Goal: Check status: Check status

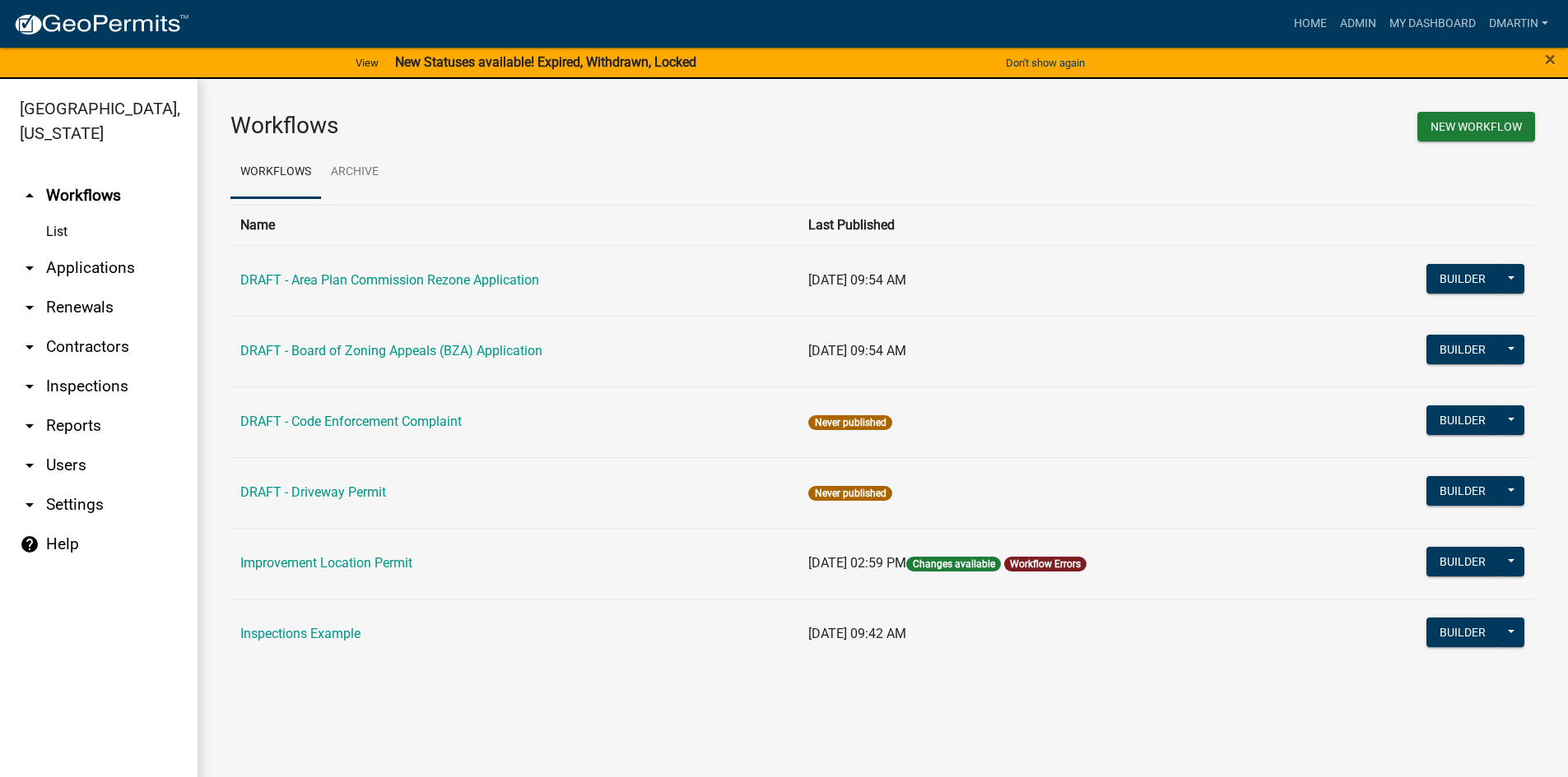
click at [62, 269] on link "arrow_drop_down Applications" at bounding box center [98, 268] width 197 height 40
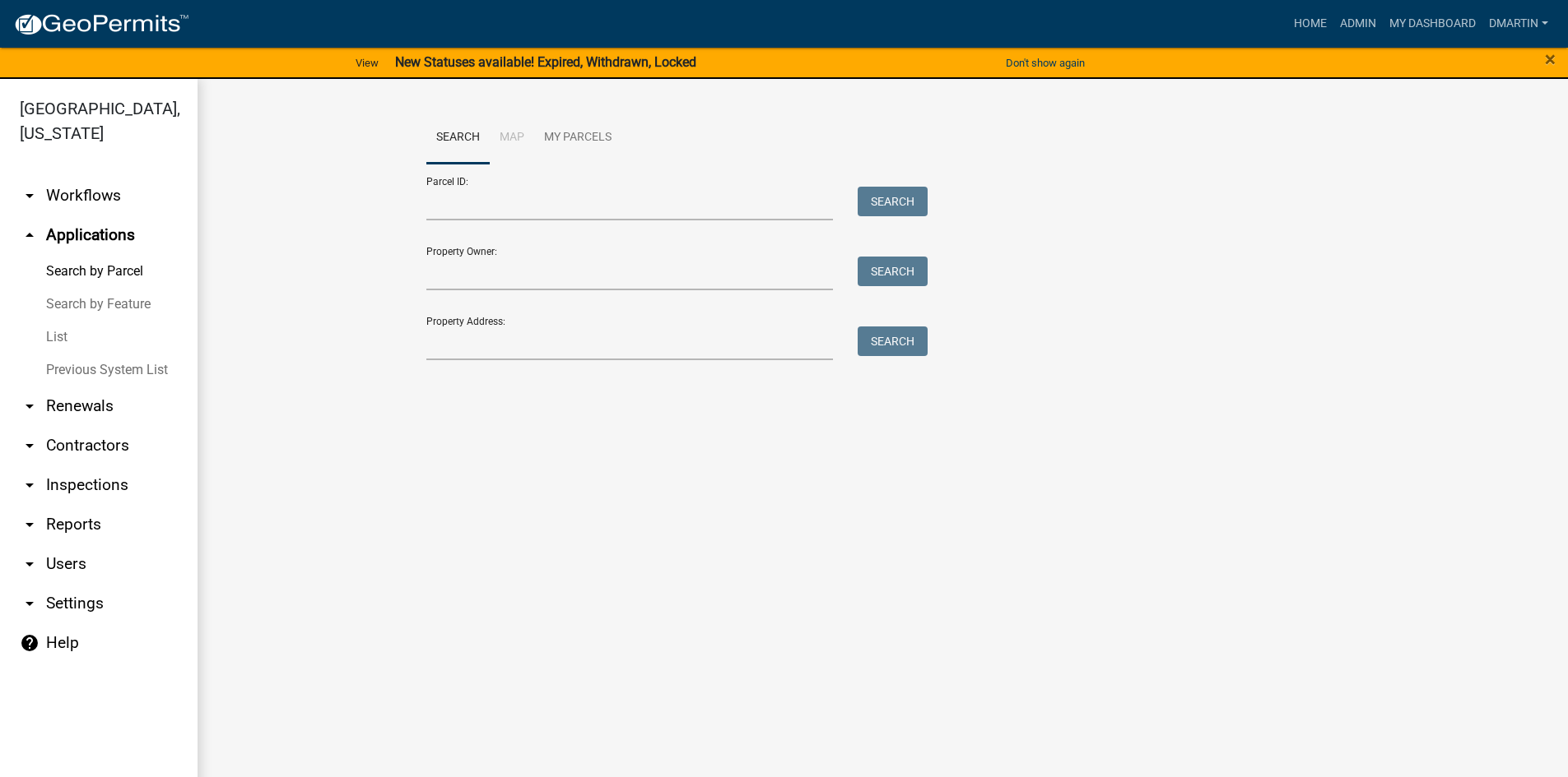
click at [66, 338] on link "List" at bounding box center [98, 337] width 197 height 33
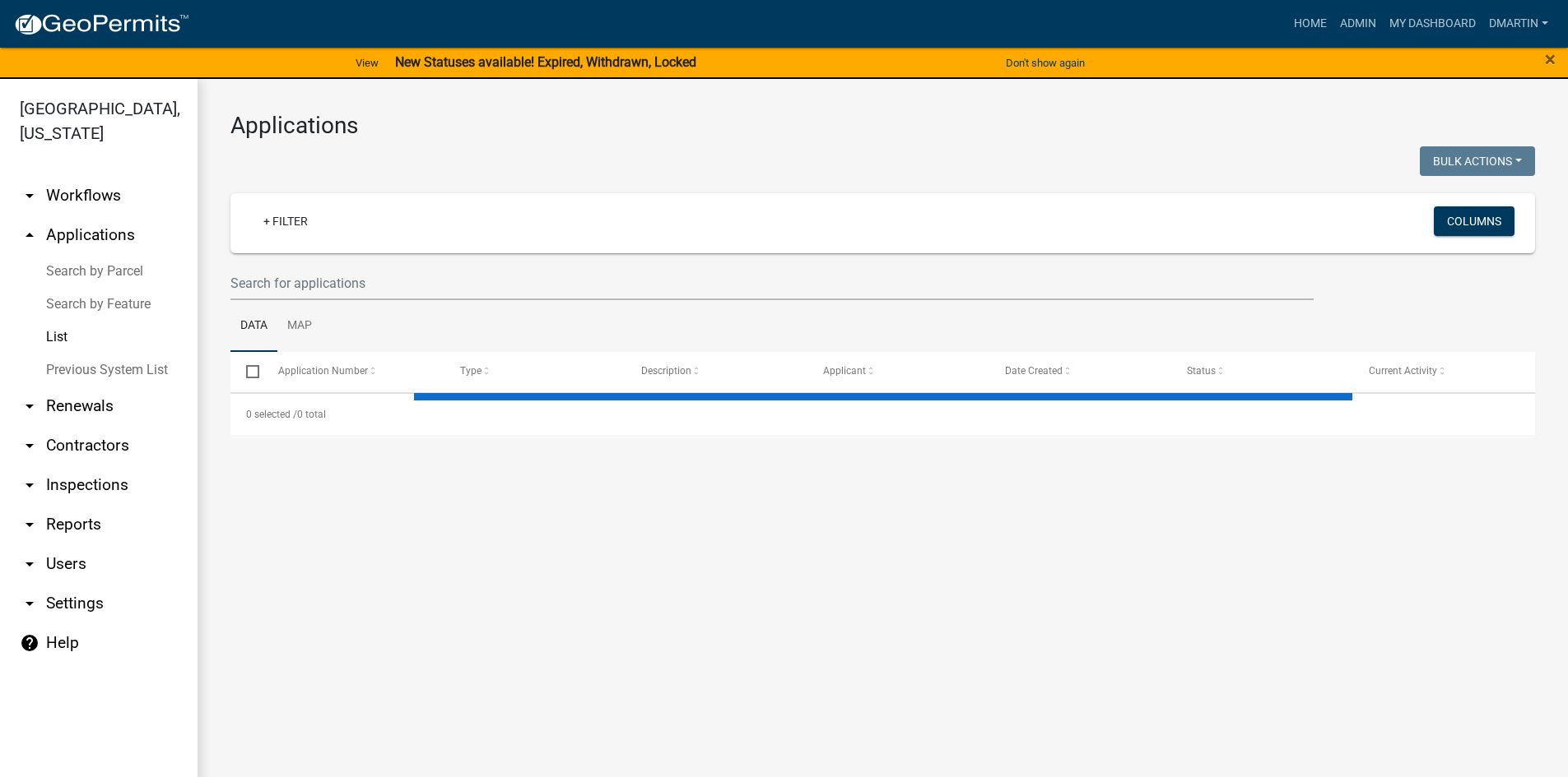
select select "3: 100"
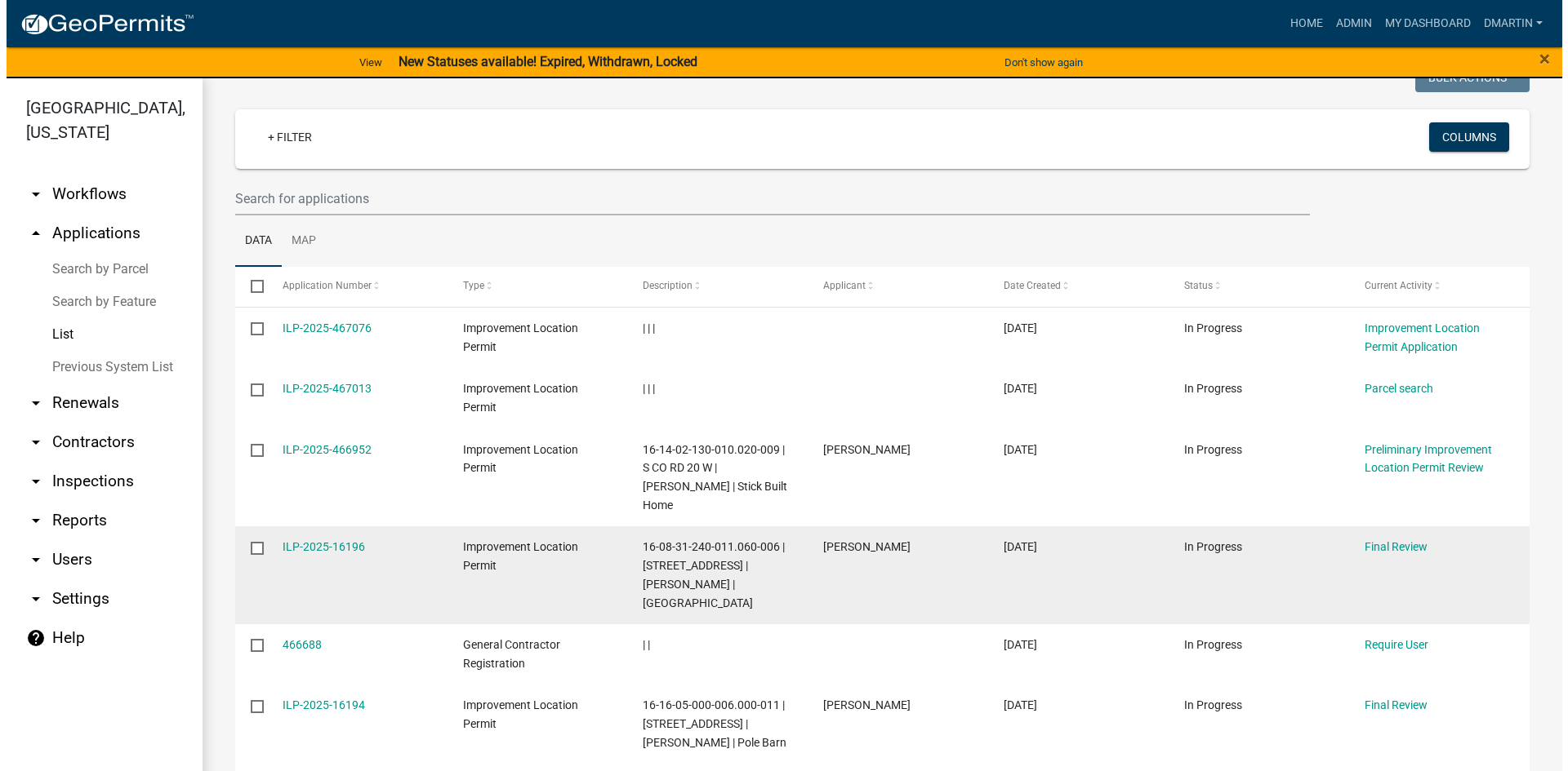
scroll to position [82, 0]
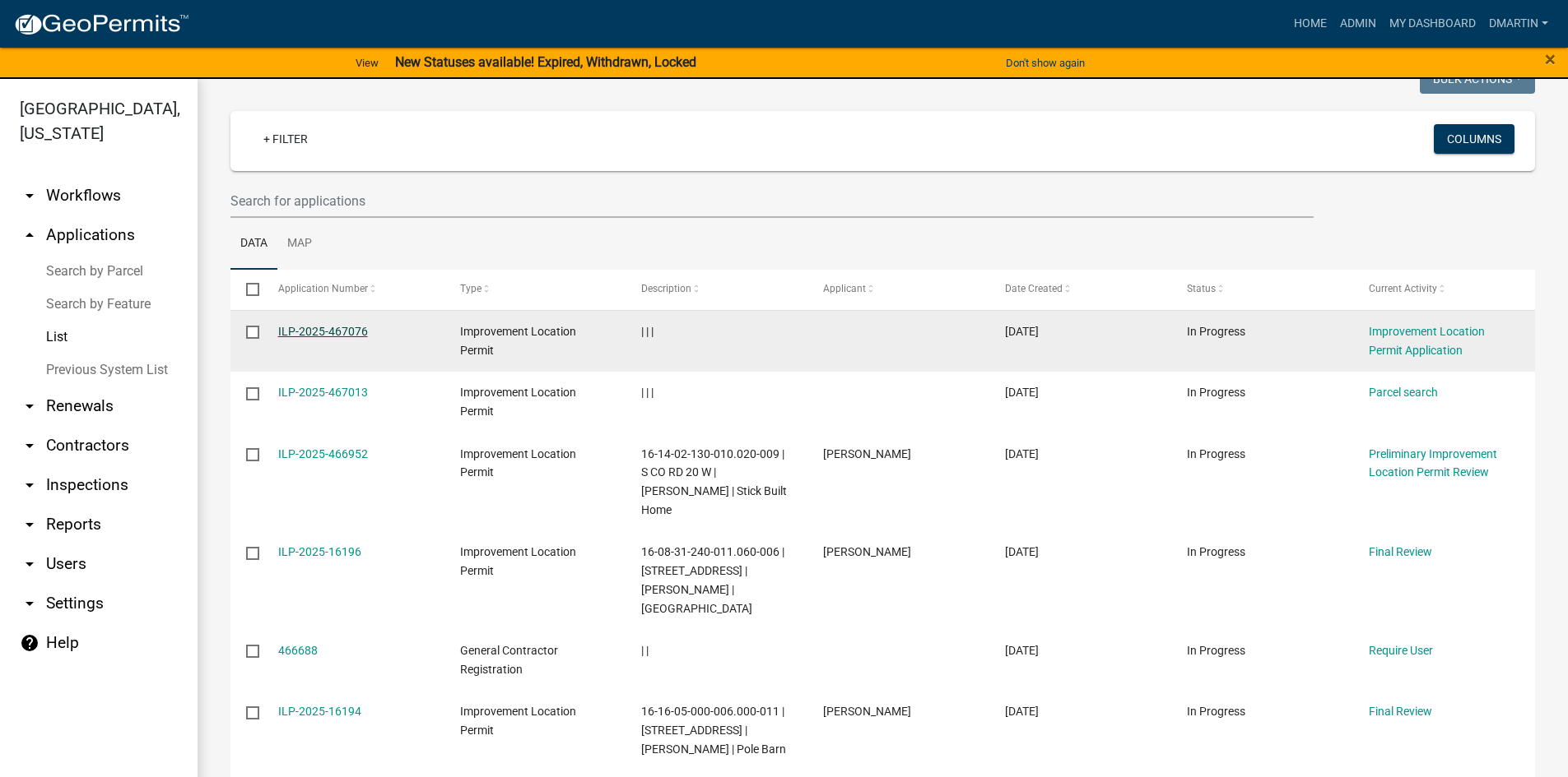
click at [333, 331] on link "ILP-2025-467076" at bounding box center [322, 331] width 89 height 13
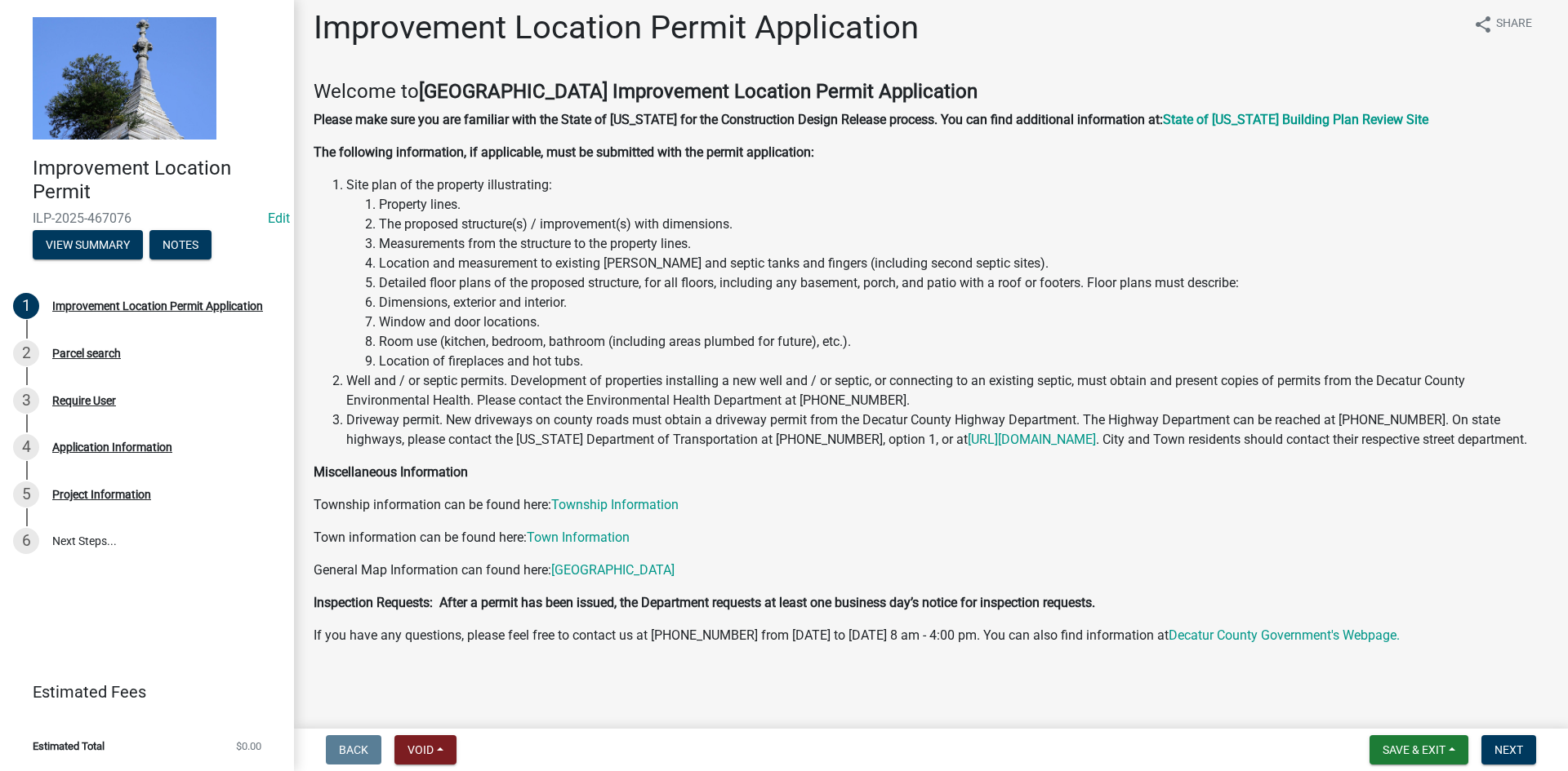
scroll to position [31, 0]
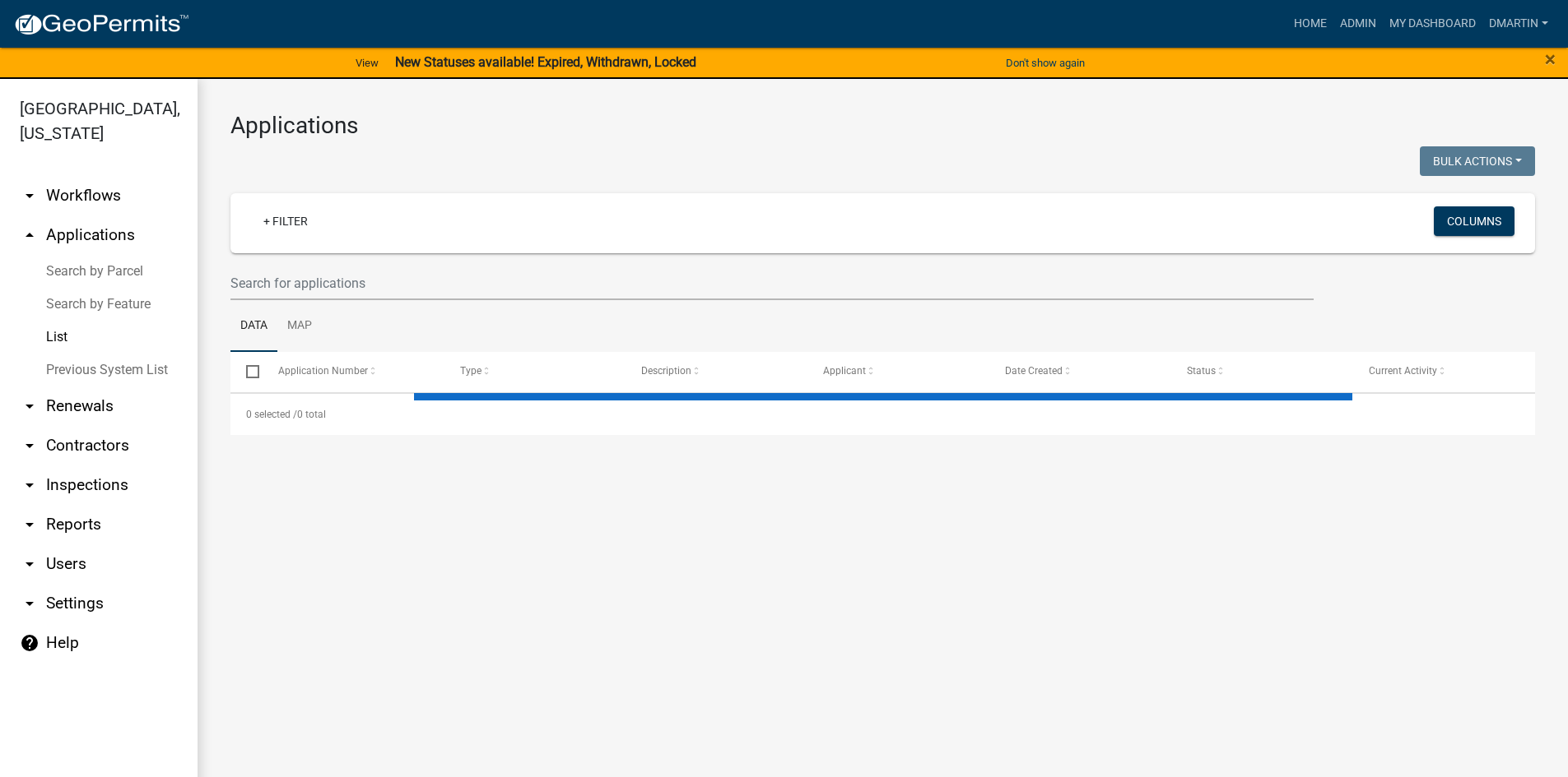
select select "3: 100"
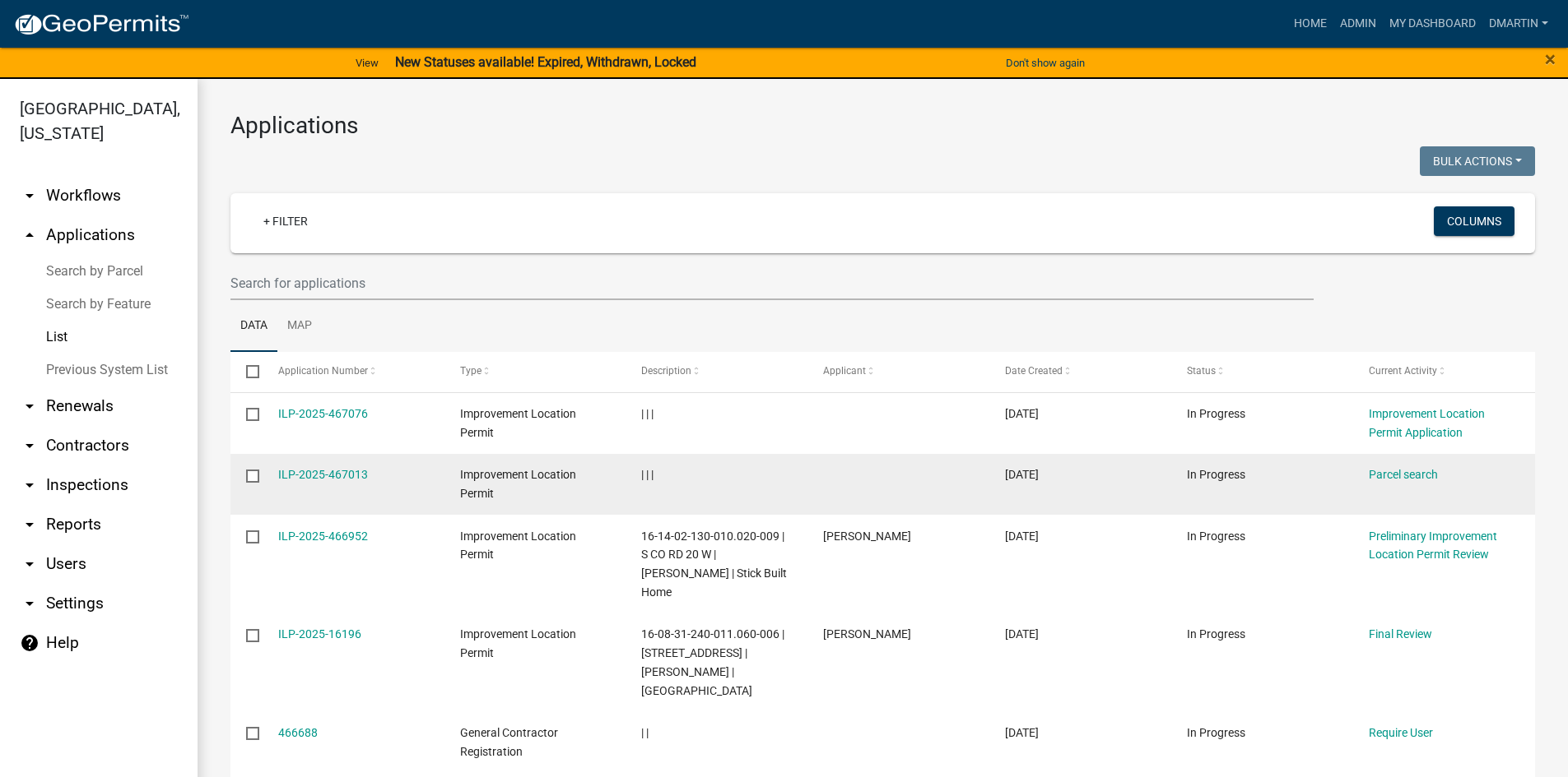
click at [324, 465] on div "ILP-2025-467013" at bounding box center [353, 474] width 151 height 19
click at [321, 476] on link "ILP-2025-467013" at bounding box center [322, 474] width 89 height 13
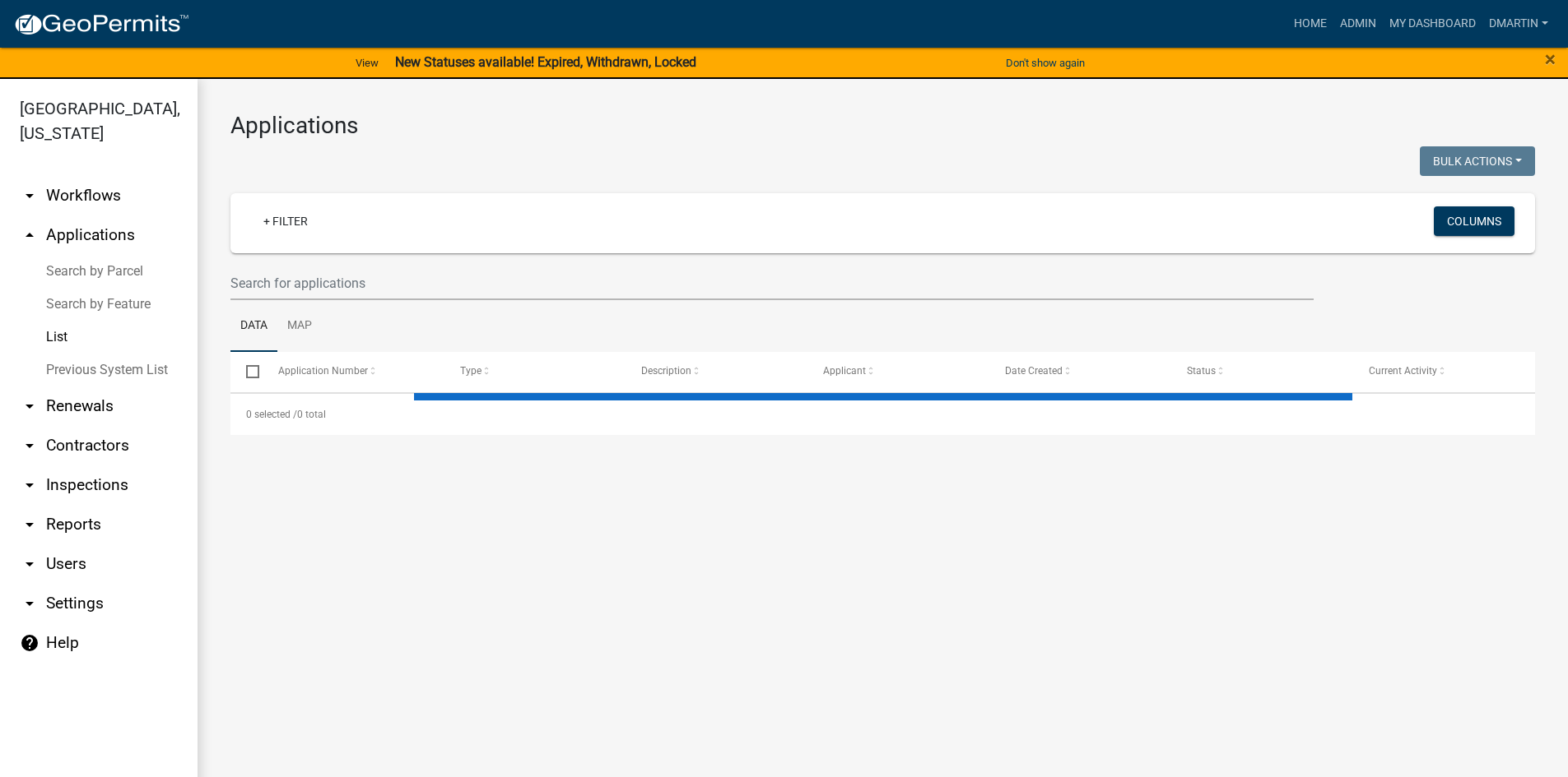
select select "3: 100"
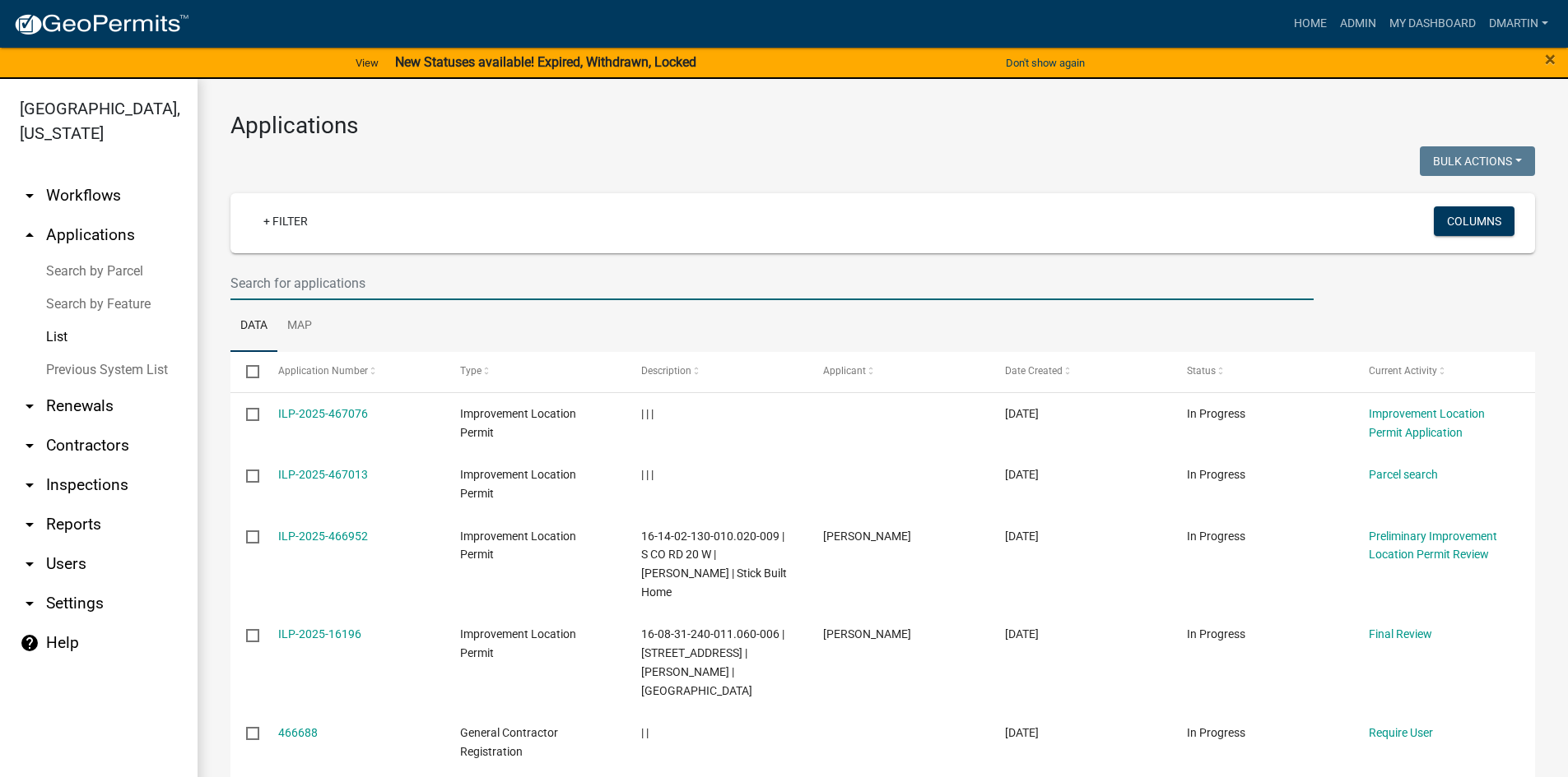
click at [316, 286] on input "text" at bounding box center [771, 283] width 1083 height 34
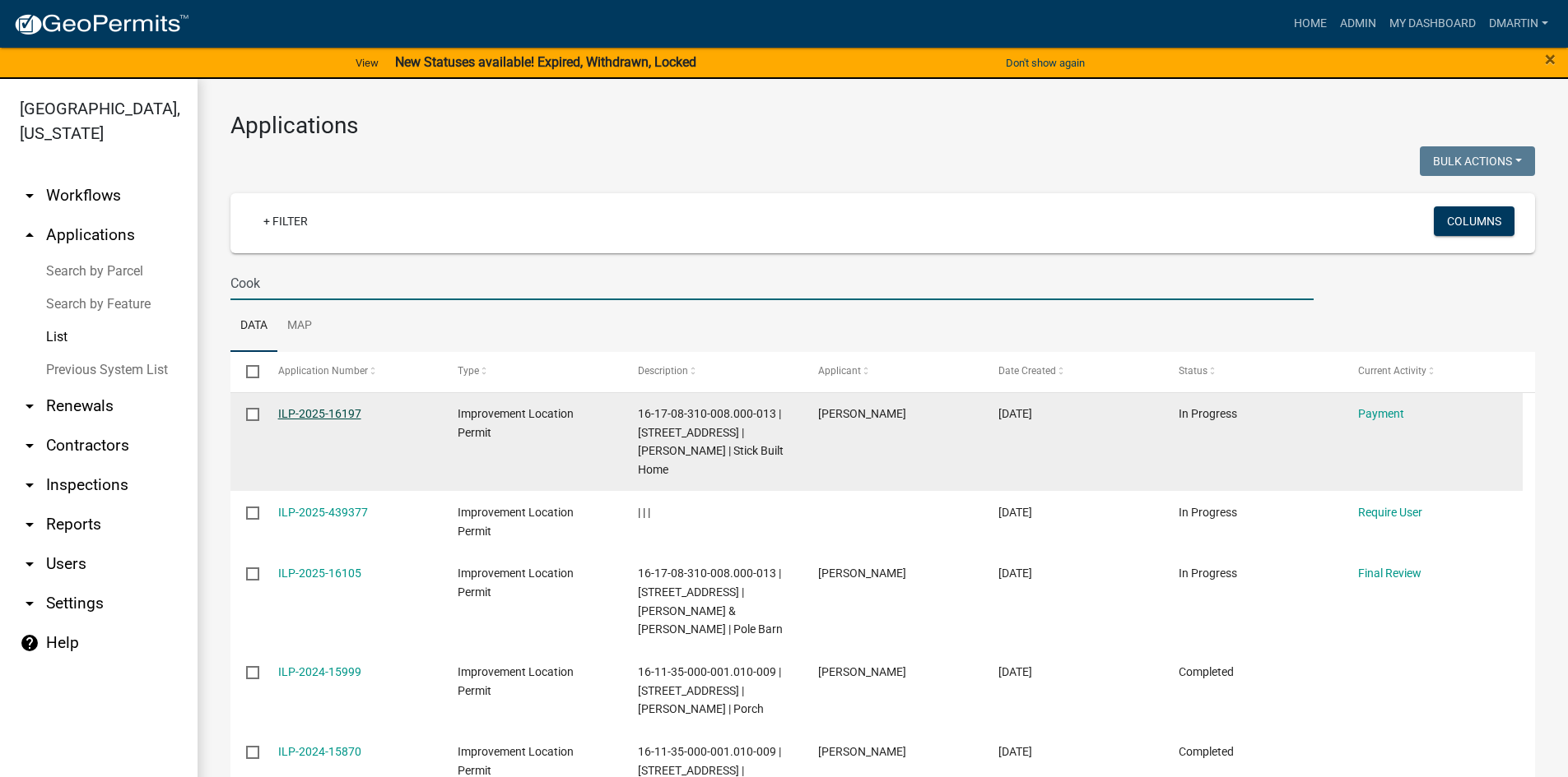
type input "Cook"
click at [321, 409] on link "ILP-2025-16197" at bounding box center [320, 413] width 83 height 13
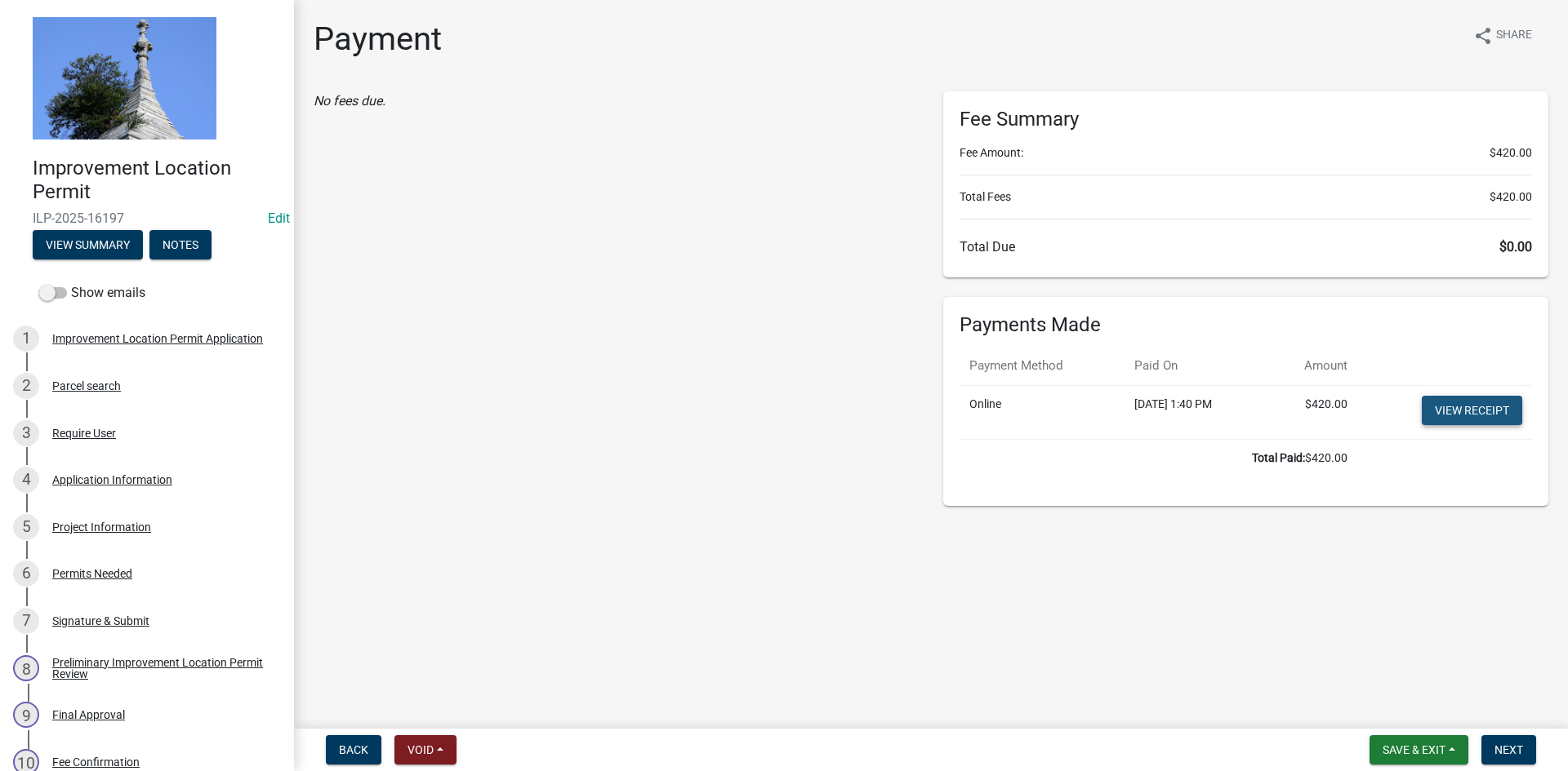
click at [1459, 411] on link "View receipt" at bounding box center [1471, 410] width 100 height 29
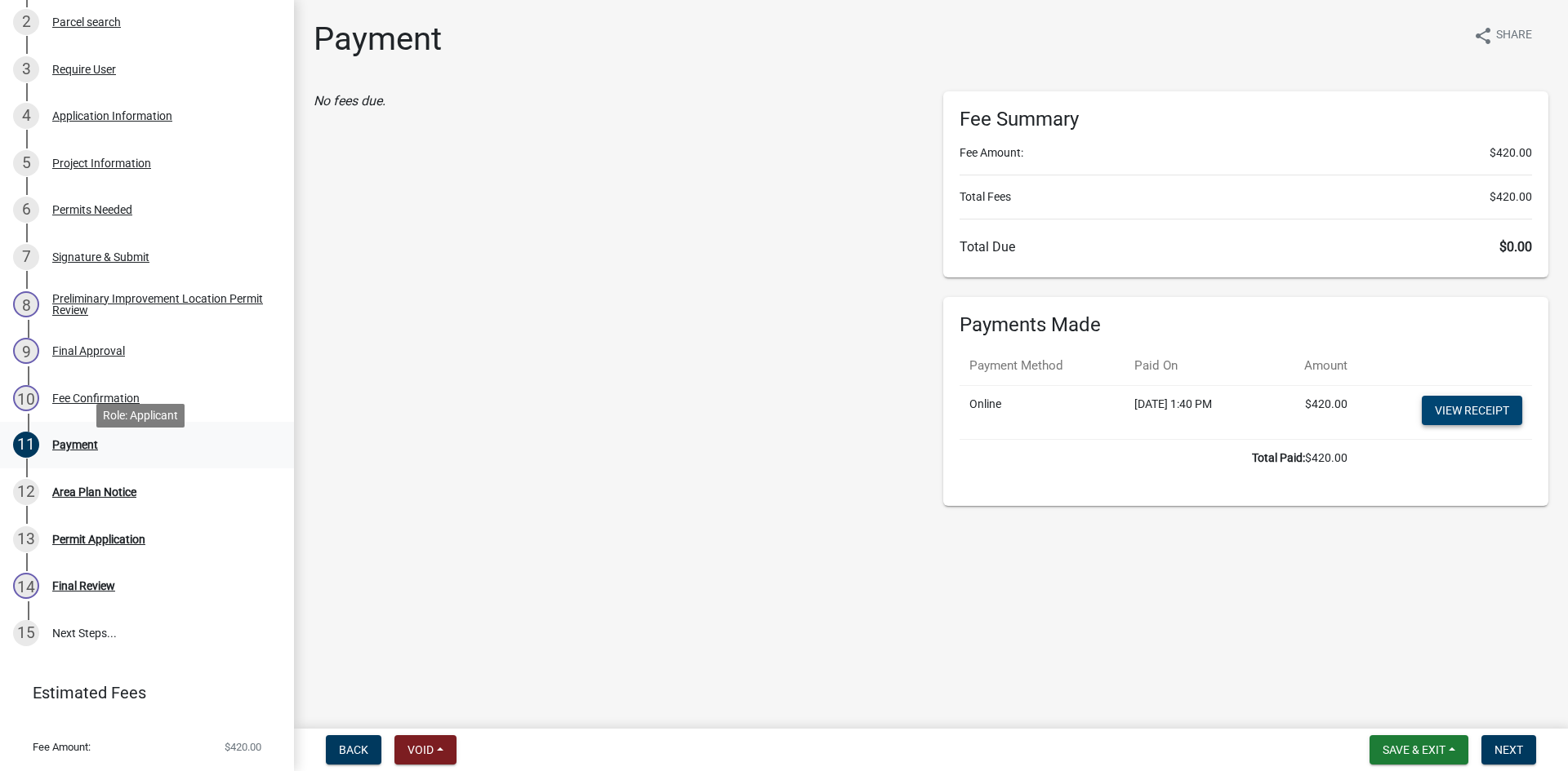
scroll to position [401, 0]
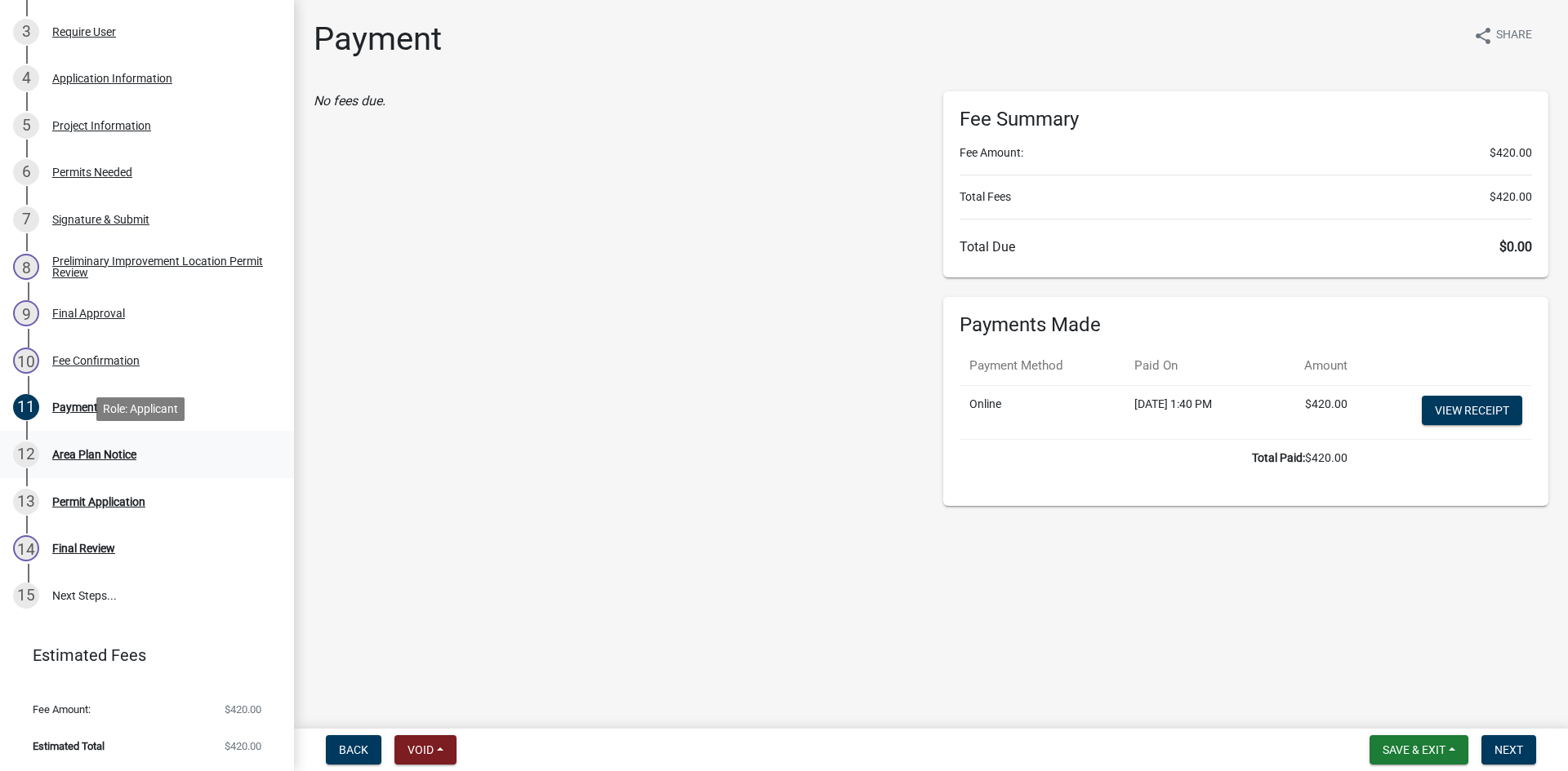
click at [83, 453] on div "Area Plan Notice" at bounding box center [94, 454] width 84 height 11
click at [1509, 746] on span "Next" at bounding box center [1508, 750] width 29 height 13
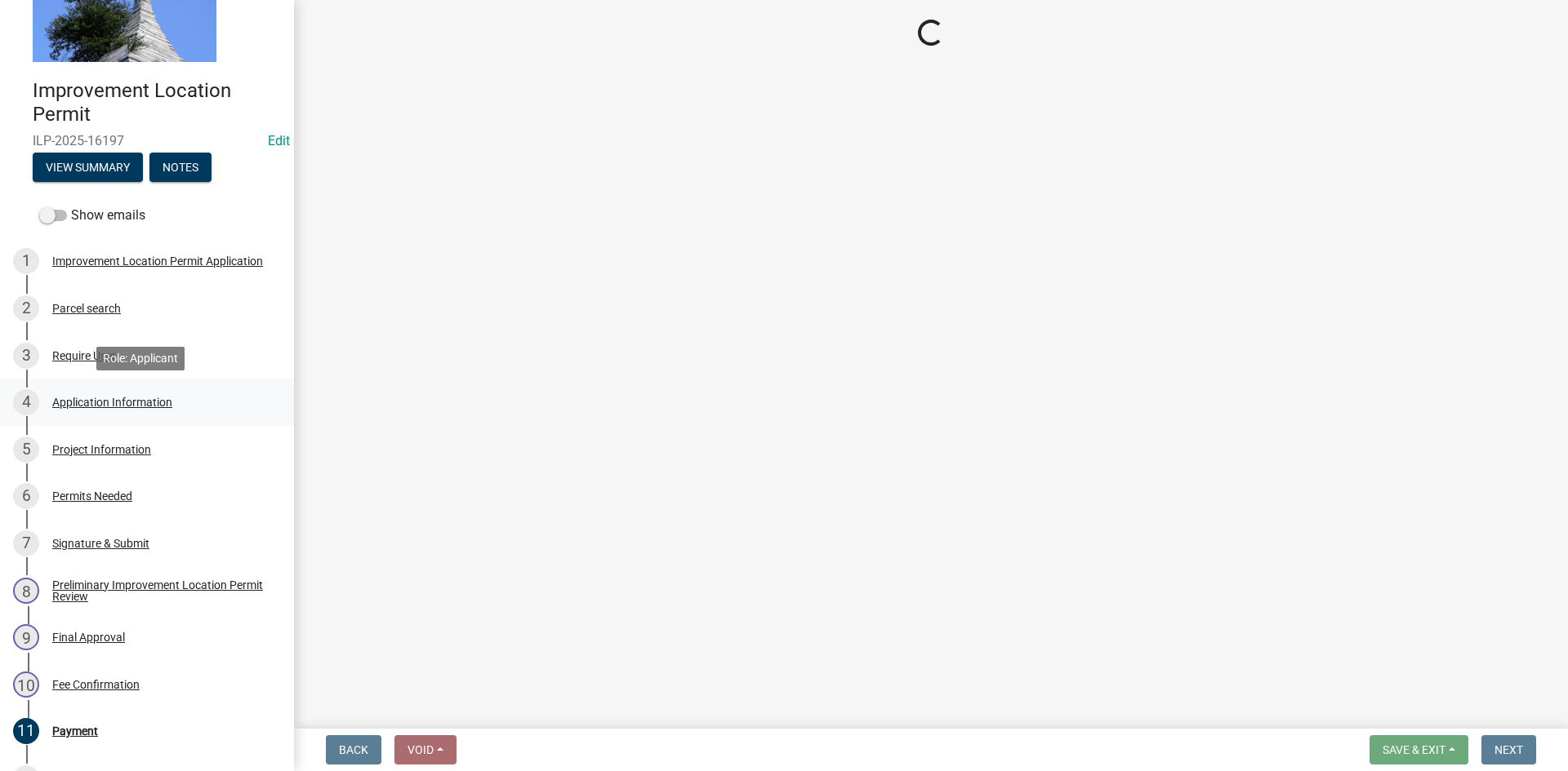
scroll to position [76, 0]
click at [85, 403] on div "Application Information" at bounding box center [112, 404] width 120 height 11
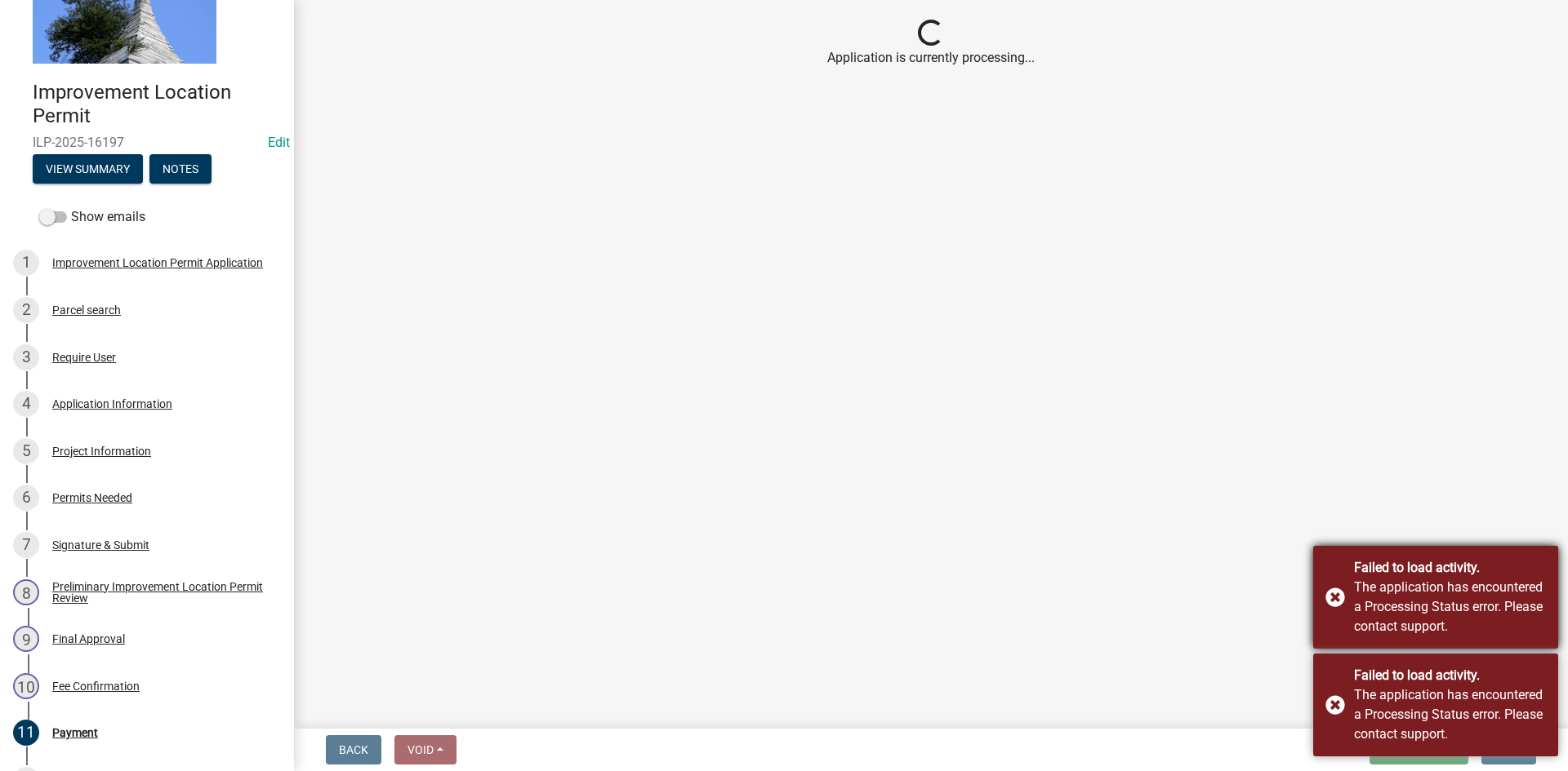
click at [1336, 588] on div "Failed to load activity. The application has encountered a Processing Status er…" at bounding box center [1435, 597] width 245 height 103
click at [1337, 693] on div "Failed to load activity. The application has encountered a Processing Status er…" at bounding box center [1435, 705] width 245 height 103
click at [1340, 702] on div "Failed to load activity. The application has encountered a Processing Status er…" at bounding box center [1435, 705] width 245 height 103
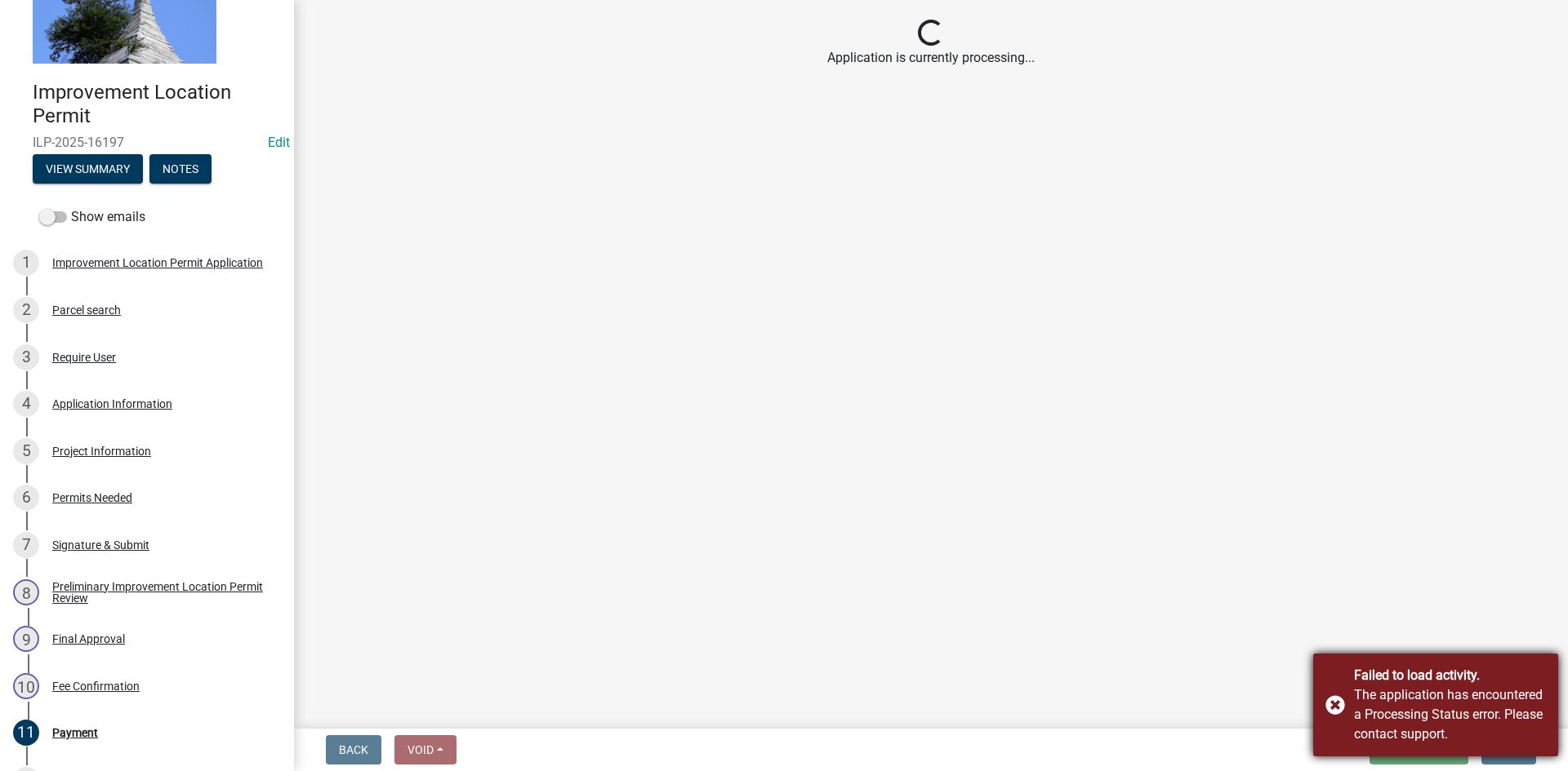
click at [1338, 698] on div "Failed to load activity. The application has encountered a Processing Status er…" at bounding box center [1435, 705] width 245 height 103
click at [1333, 700] on div "Failed to load activity. The application has encountered a Processing Status er…" at bounding box center [1435, 705] width 245 height 103
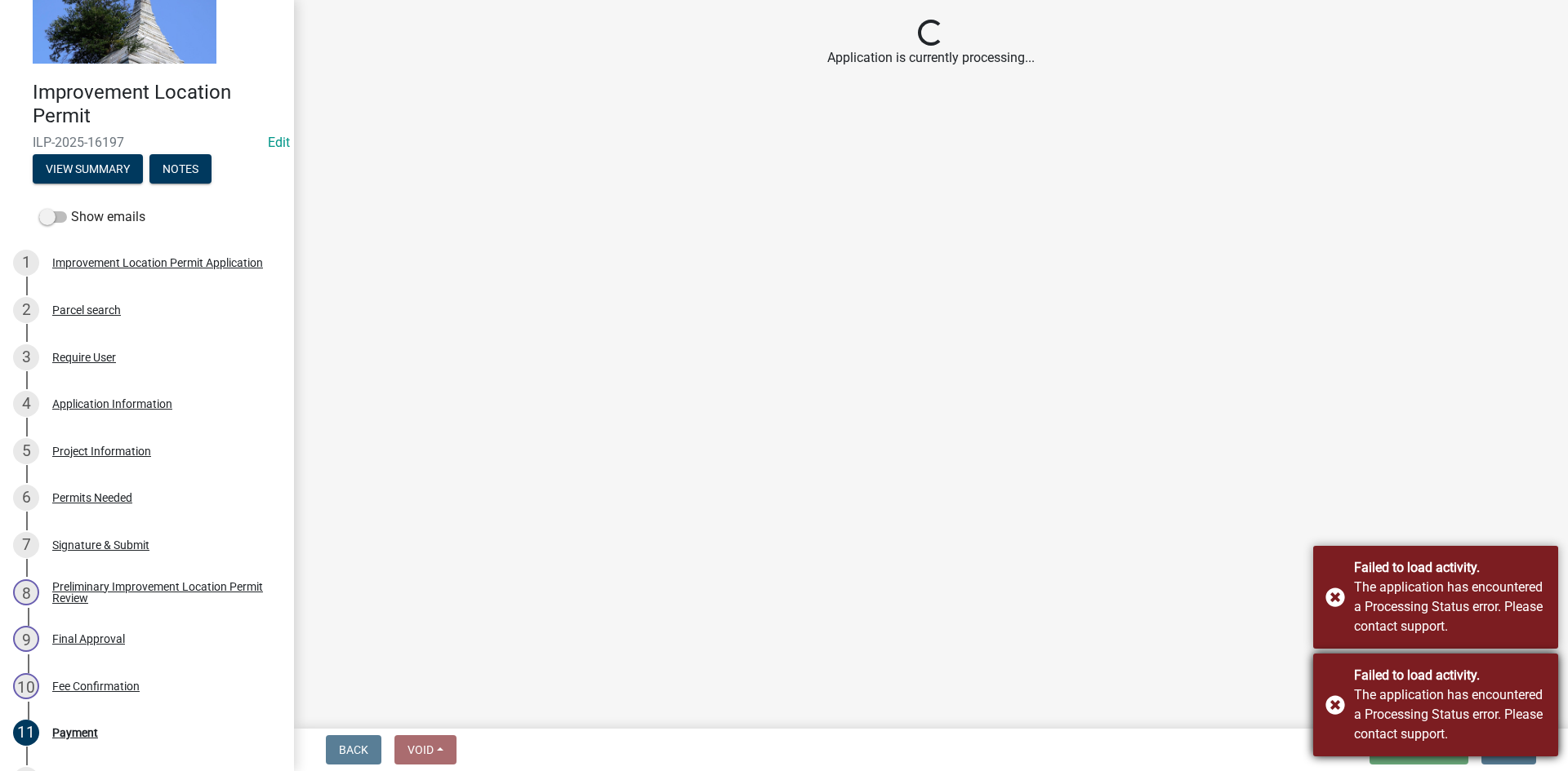
click at [1338, 702] on div "Failed to load activity. The application has encountered a Processing Status er…" at bounding box center [1435, 705] width 245 height 103
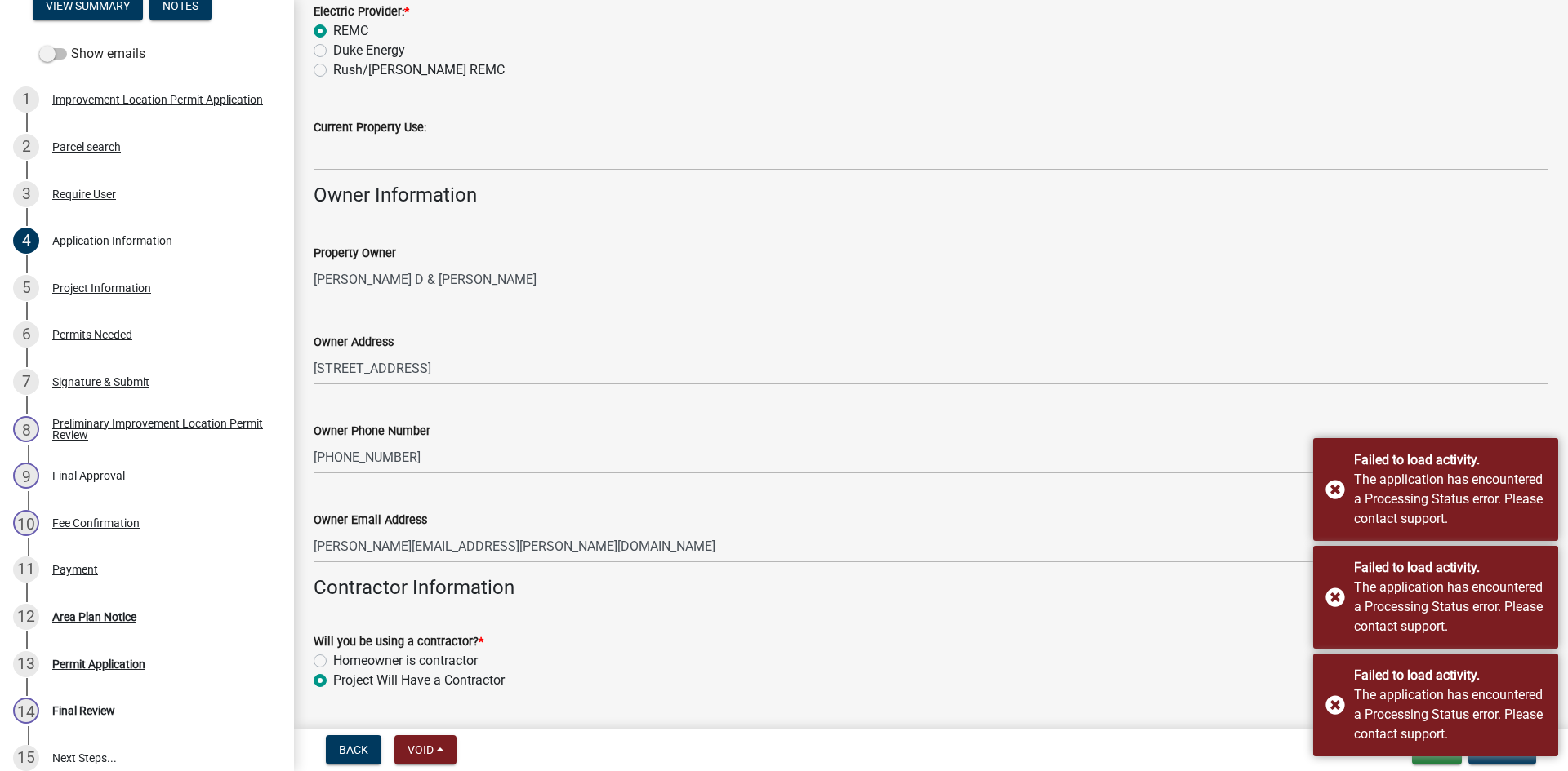
scroll to position [325, 0]
click at [1335, 492] on div "Failed to load activity. The application has encountered a Processing Status er…" at bounding box center [1435, 489] width 245 height 103
click at [1337, 596] on div "Failed to load activity. The application has encountered a Processing Status er…" at bounding box center [1435, 597] width 245 height 103
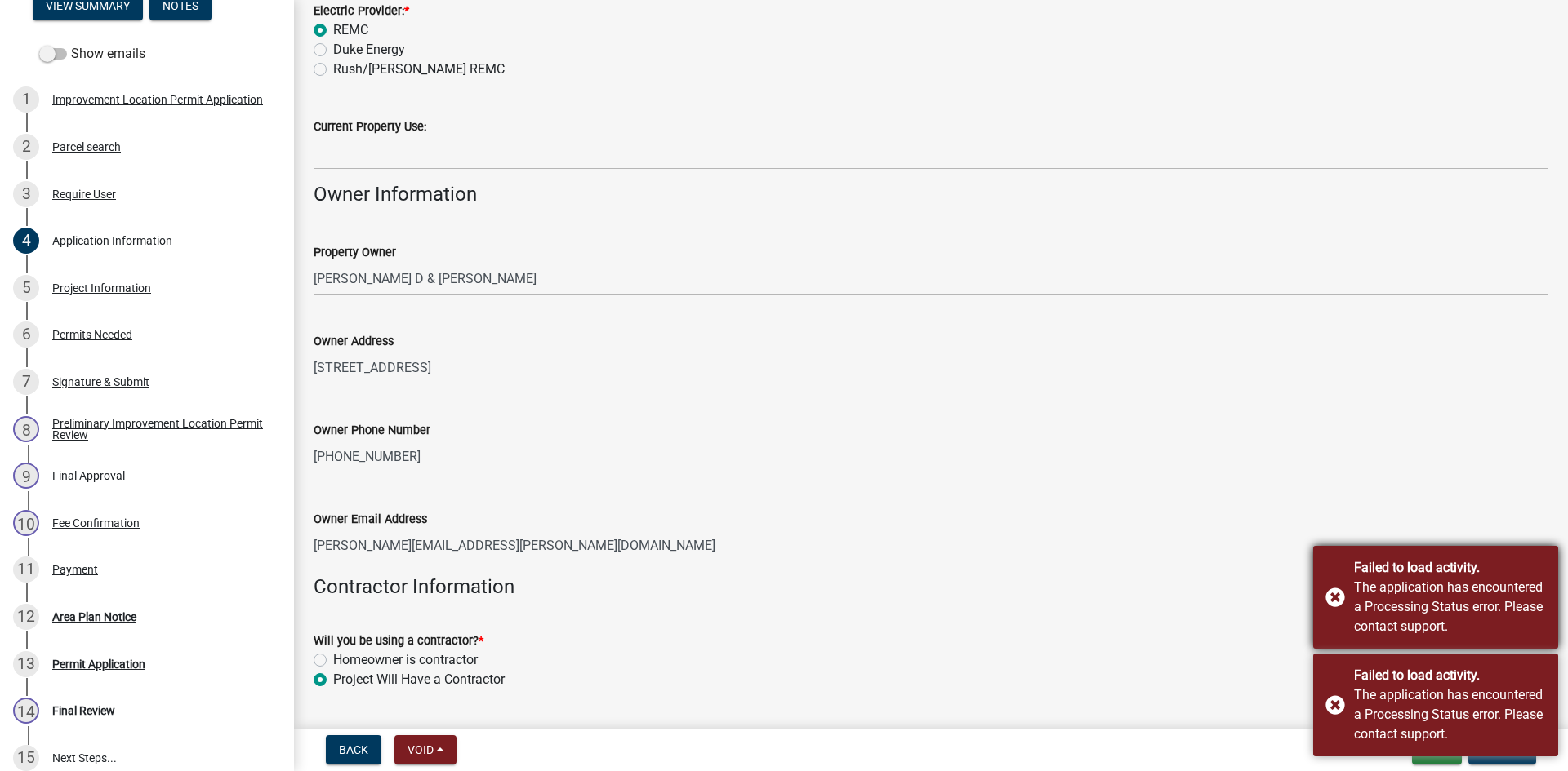
click at [1333, 593] on div "Failed to load activity. The application has encountered a Processing Status er…" at bounding box center [1435, 597] width 245 height 103
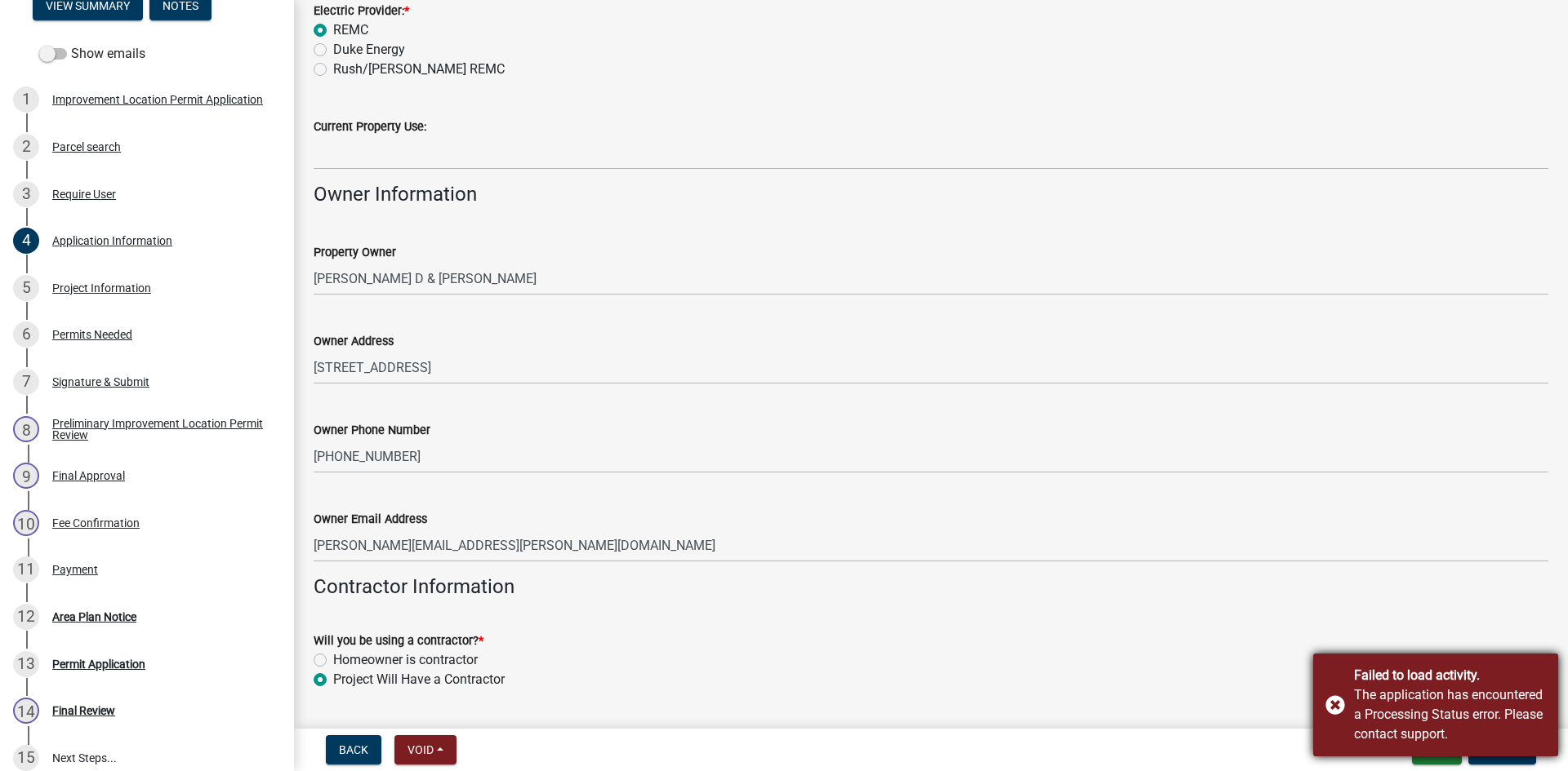
click at [1338, 703] on div "Failed to load activity. The application has encountered a Processing Status er…" at bounding box center [1435, 705] width 245 height 103
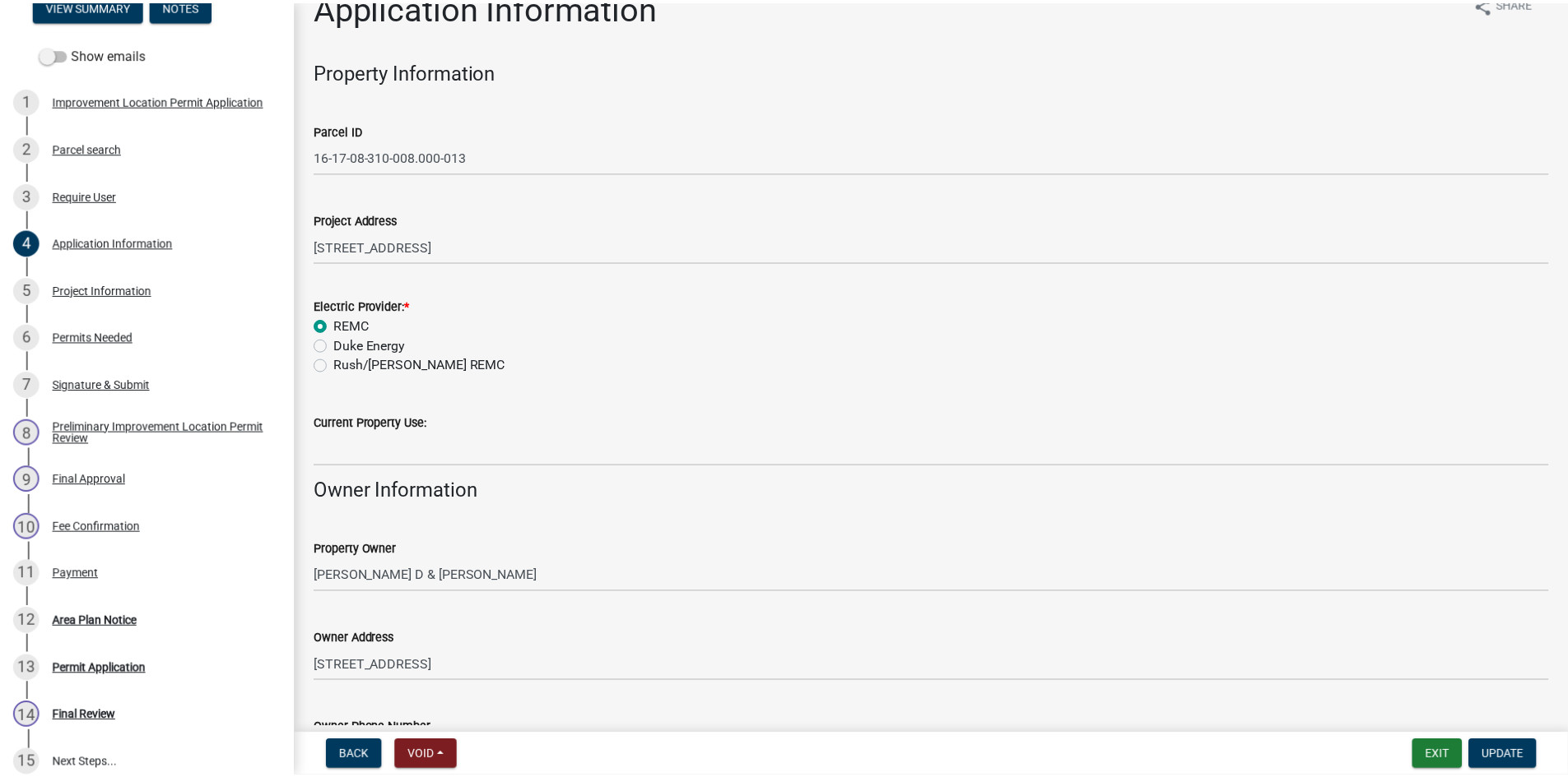
scroll to position [0, 0]
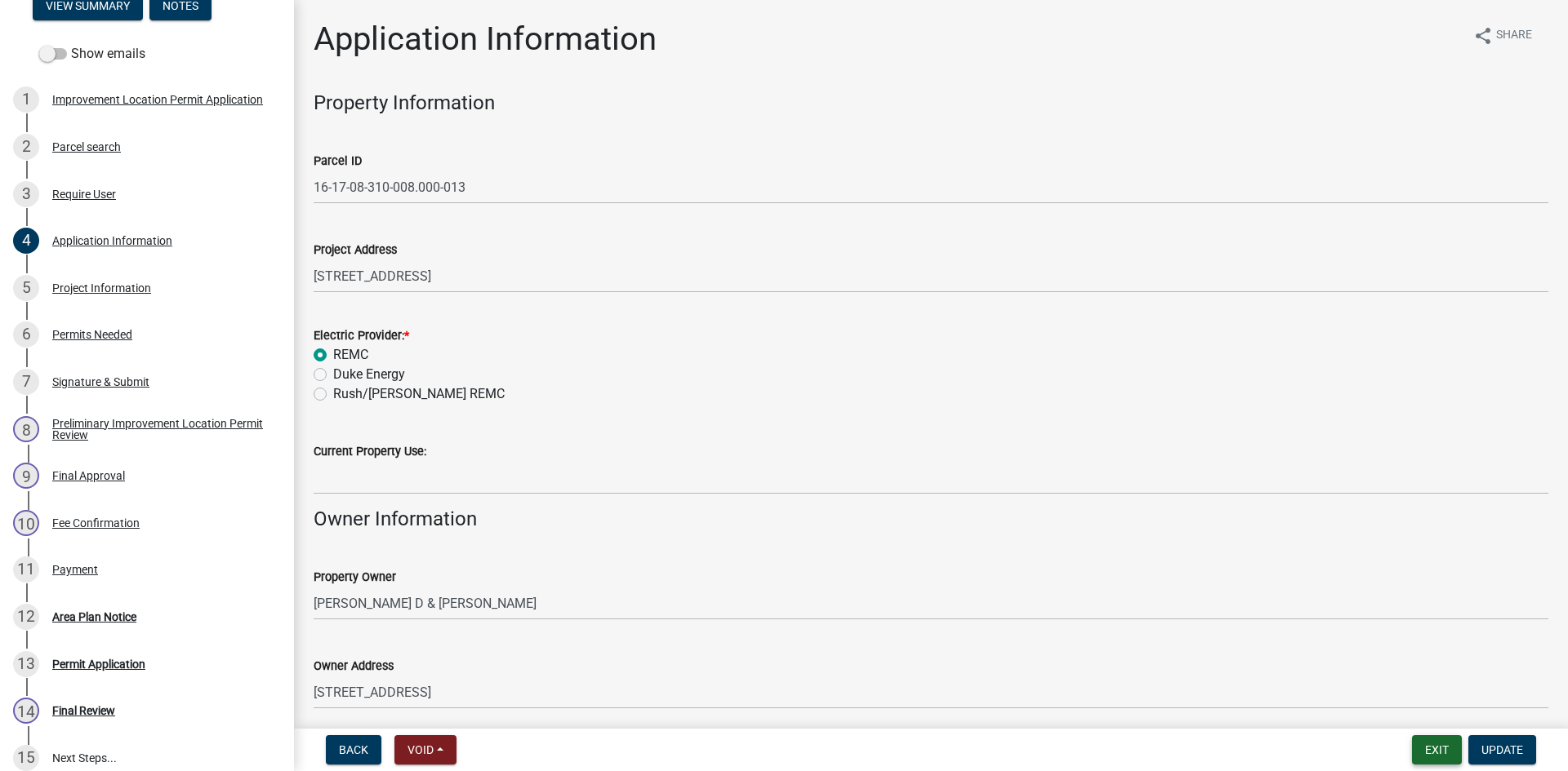
click at [1431, 744] on button "Exit" at bounding box center [1436, 749] width 50 height 29
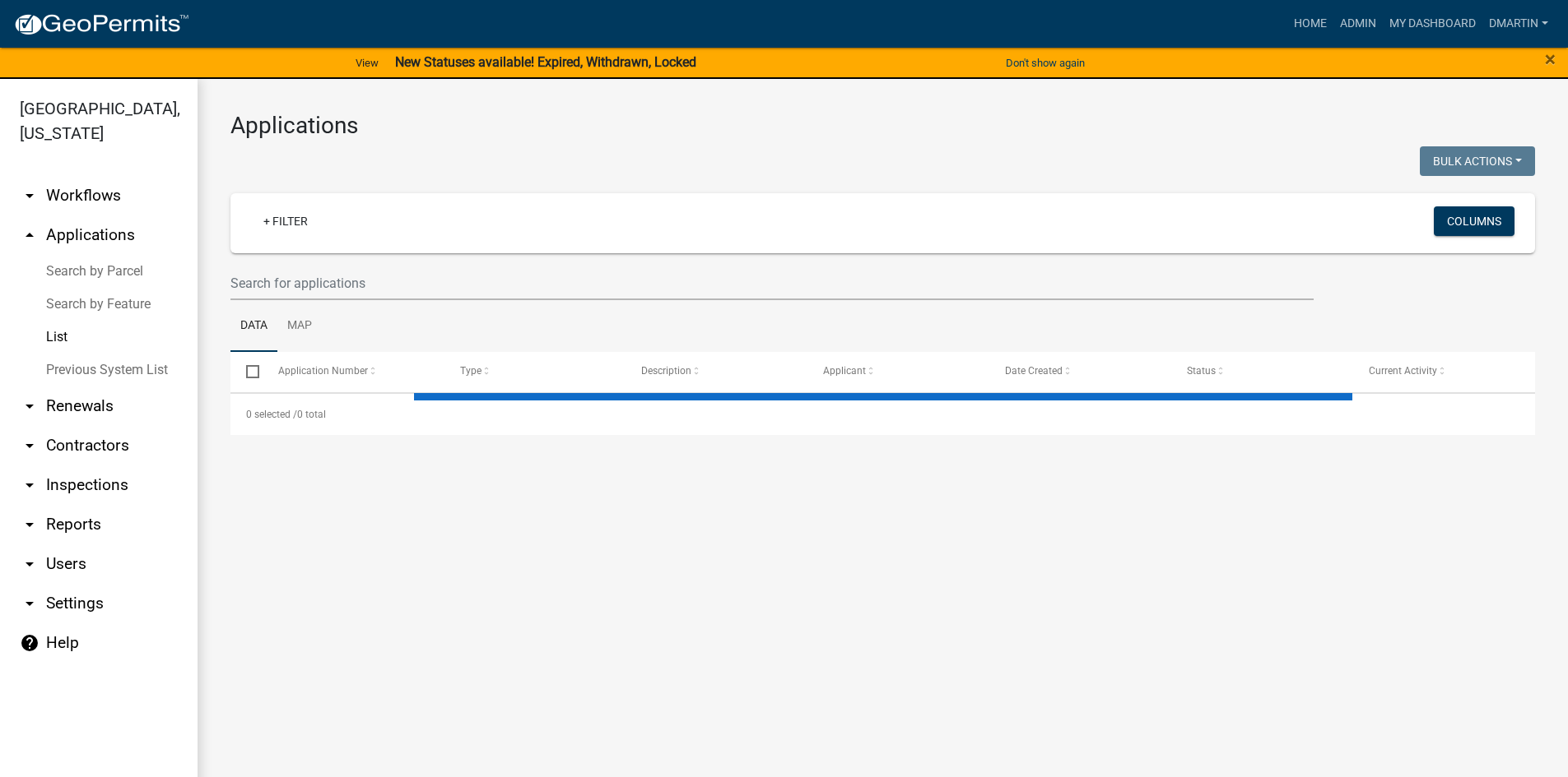
select select "3: 100"
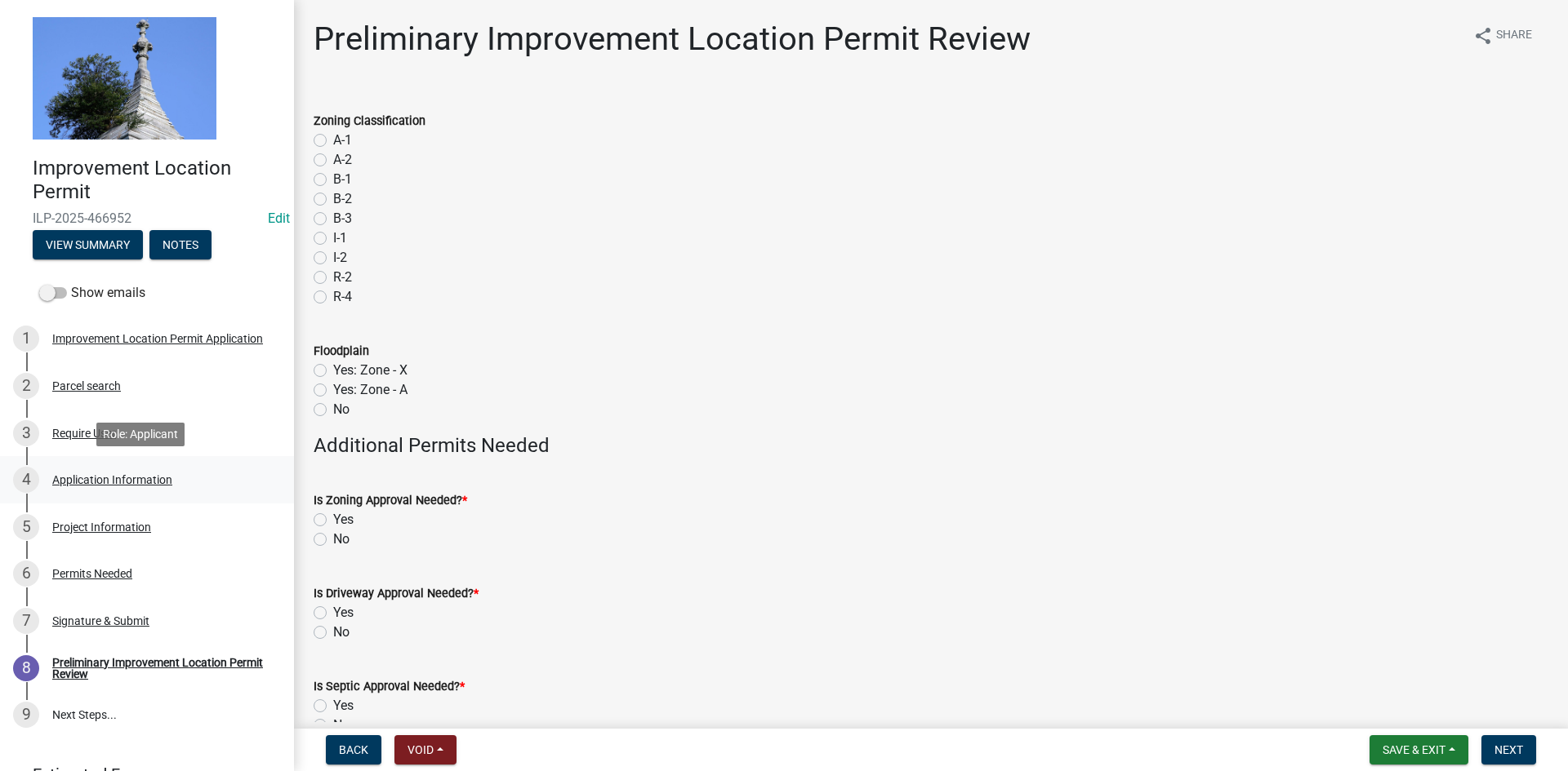
click at [84, 475] on div "Application Information" at bounding box center [112, 479] width 120 height 11
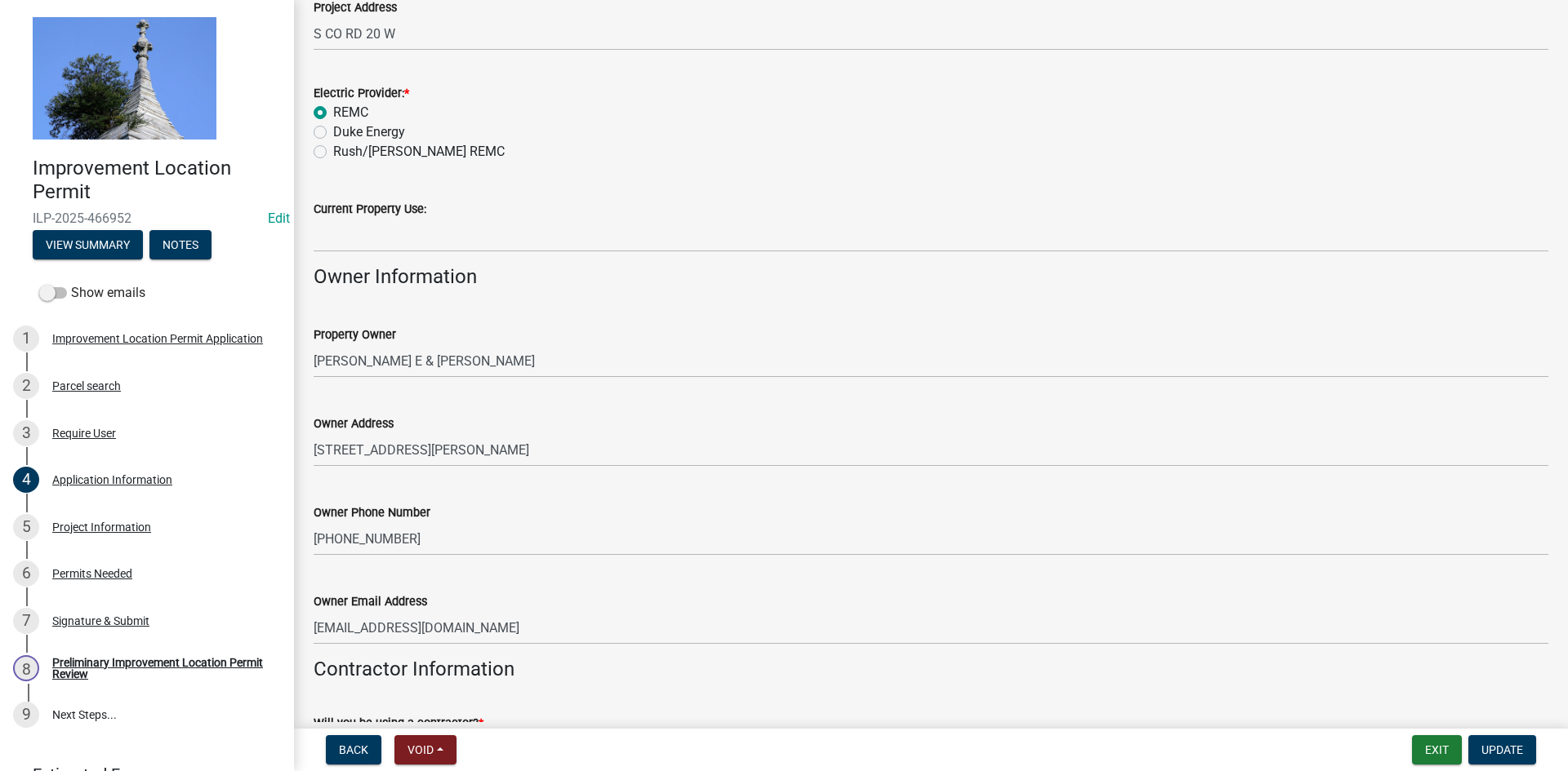
scroll to position [244, 0]
click at [124, 530] on div "Project Information" at bounding box center [101, 527] width 98 height 11
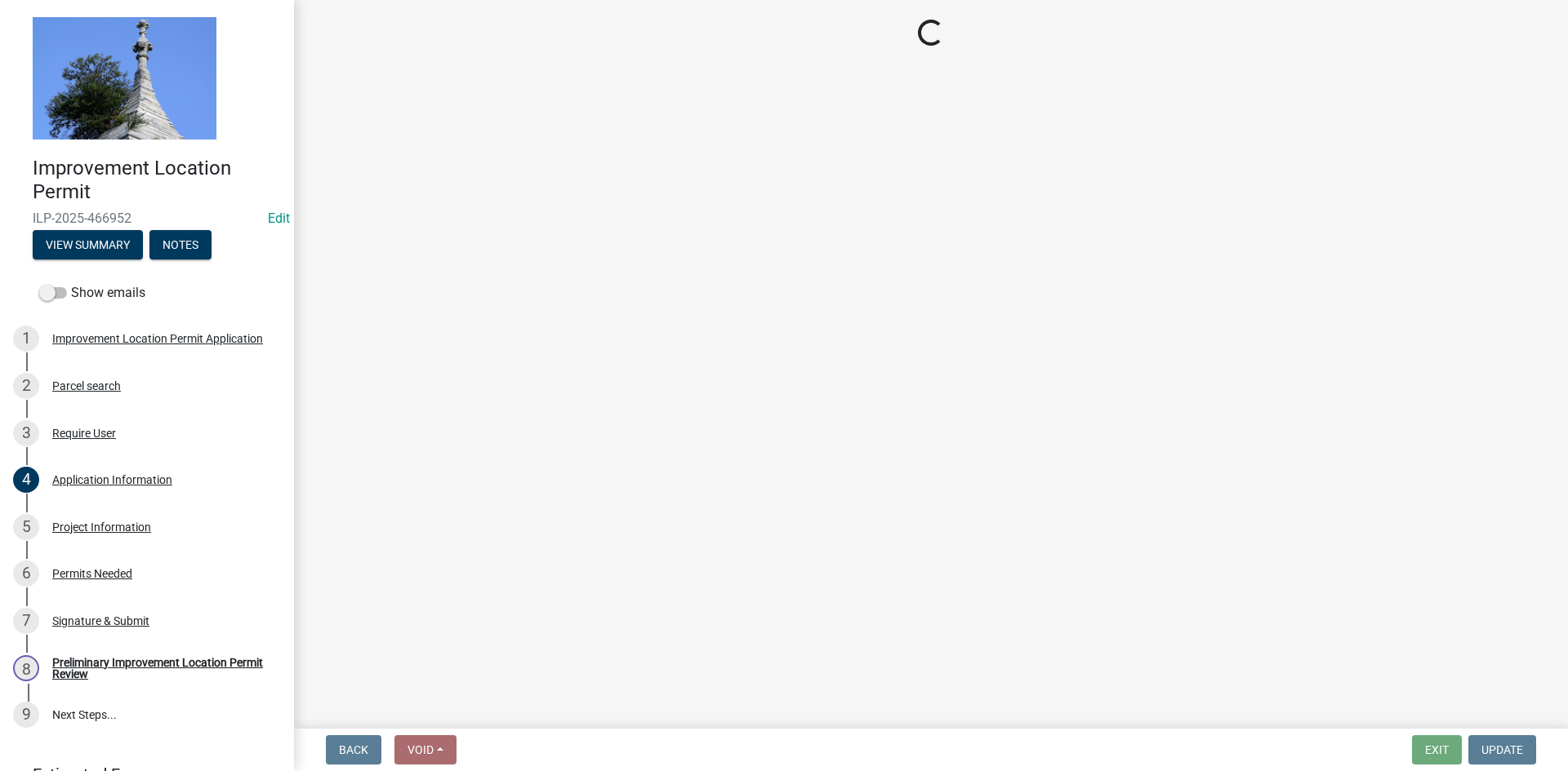
select select "9d64ea5b-356b-46b9-9003-cd08e8d798e4"
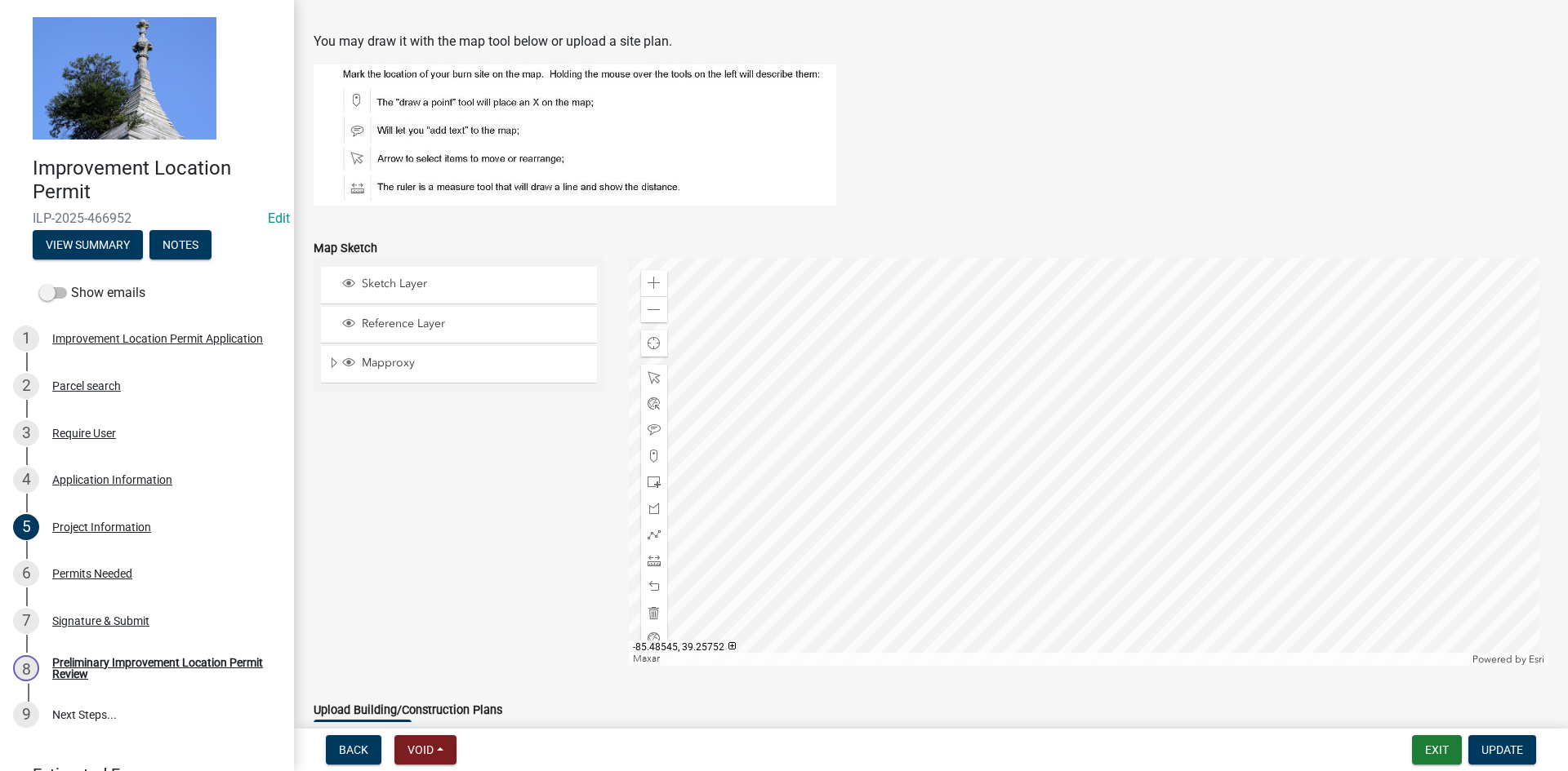
scroll to position [1224, 0]
click at [87, 571] on div "Permits Needed" at bounding box center [91, 573] width 80 height 11
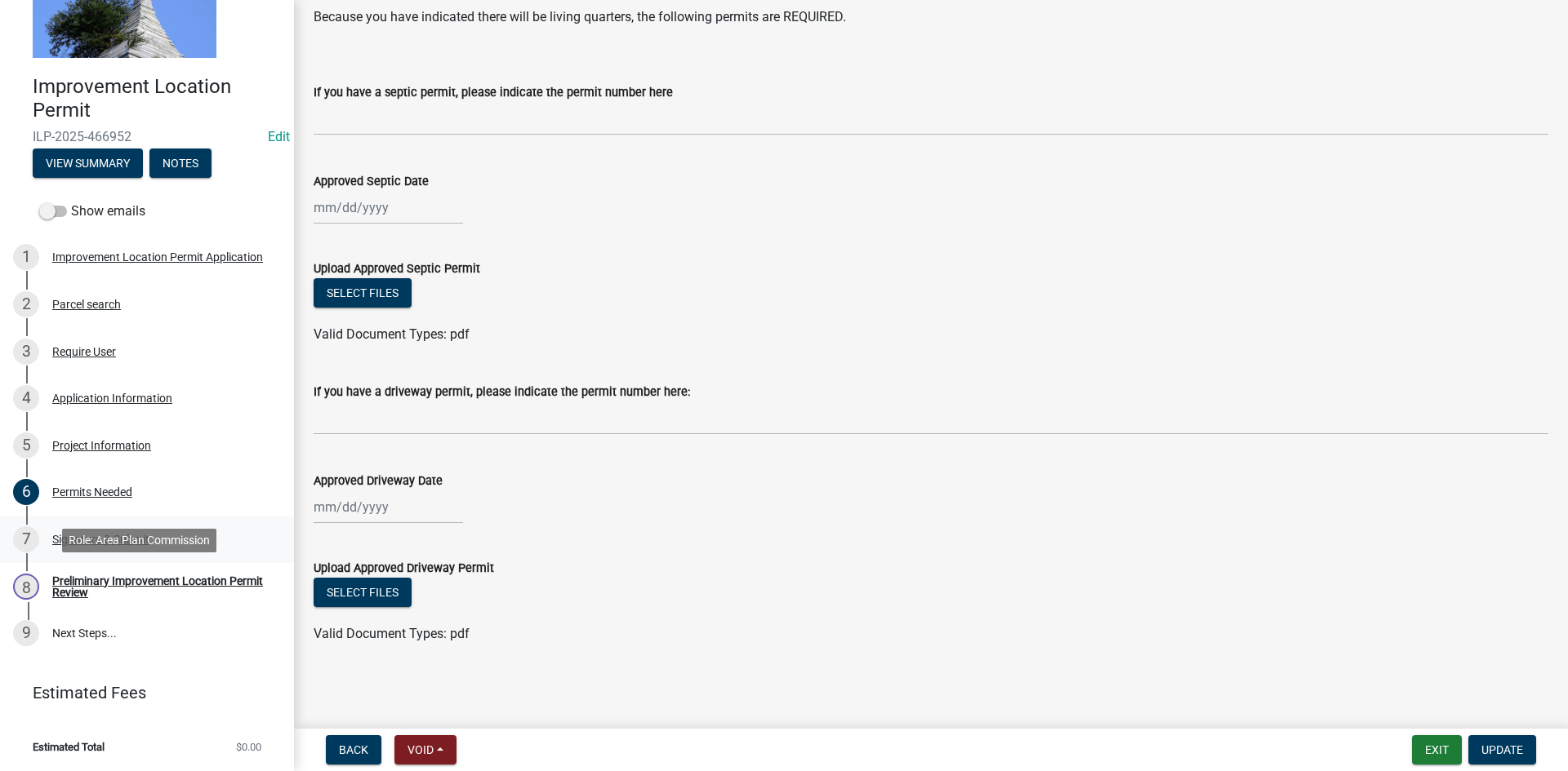
scroll to position [83, 0]
click at [118, 393] on div "Application Information" at bounding box center [112, 397] width 120 height 11
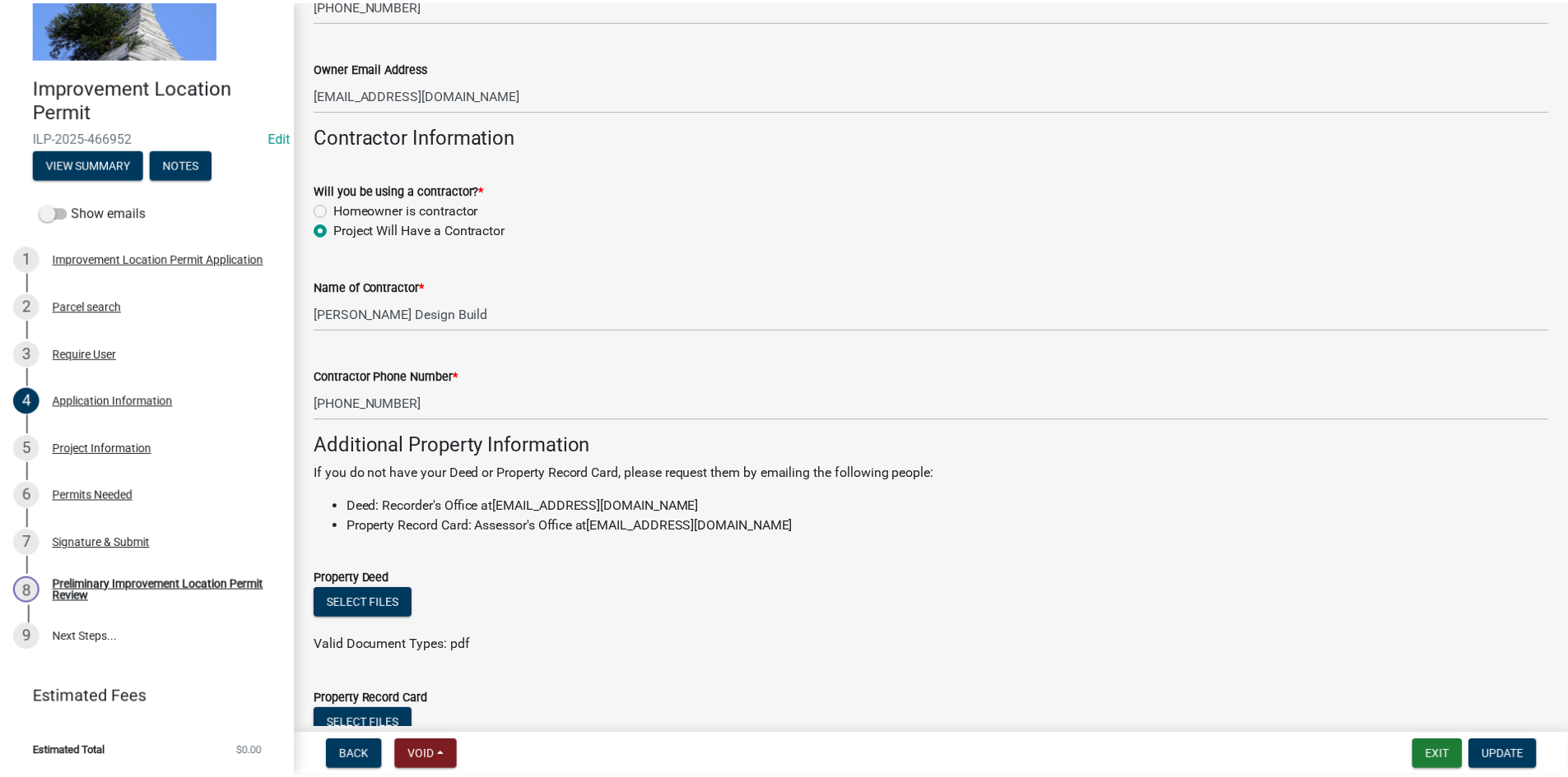
scroll to position [911, 0]
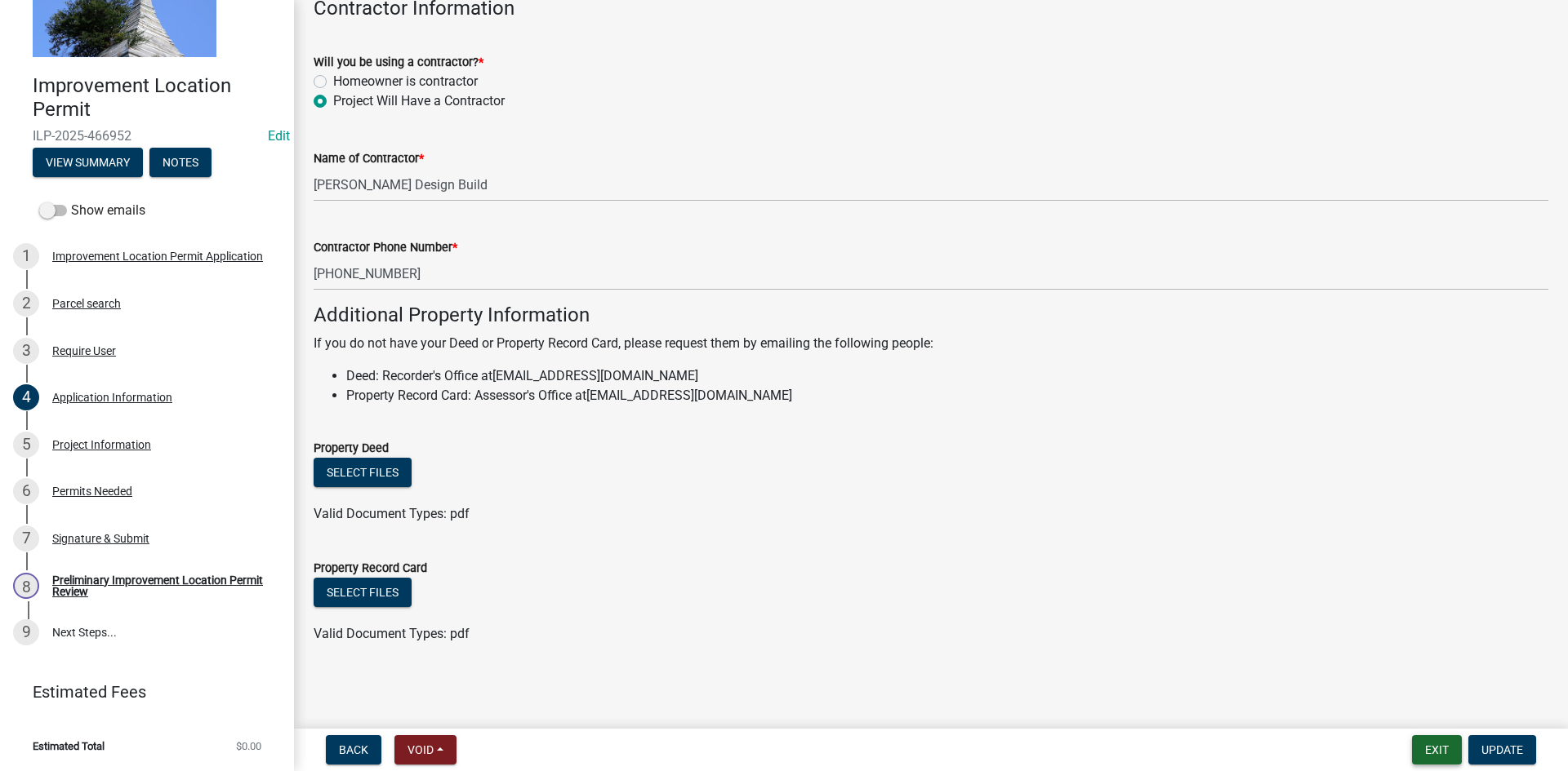
click at [1437, 746] on button "Exit" at bounding box center [1436, 749] width 50 height 29
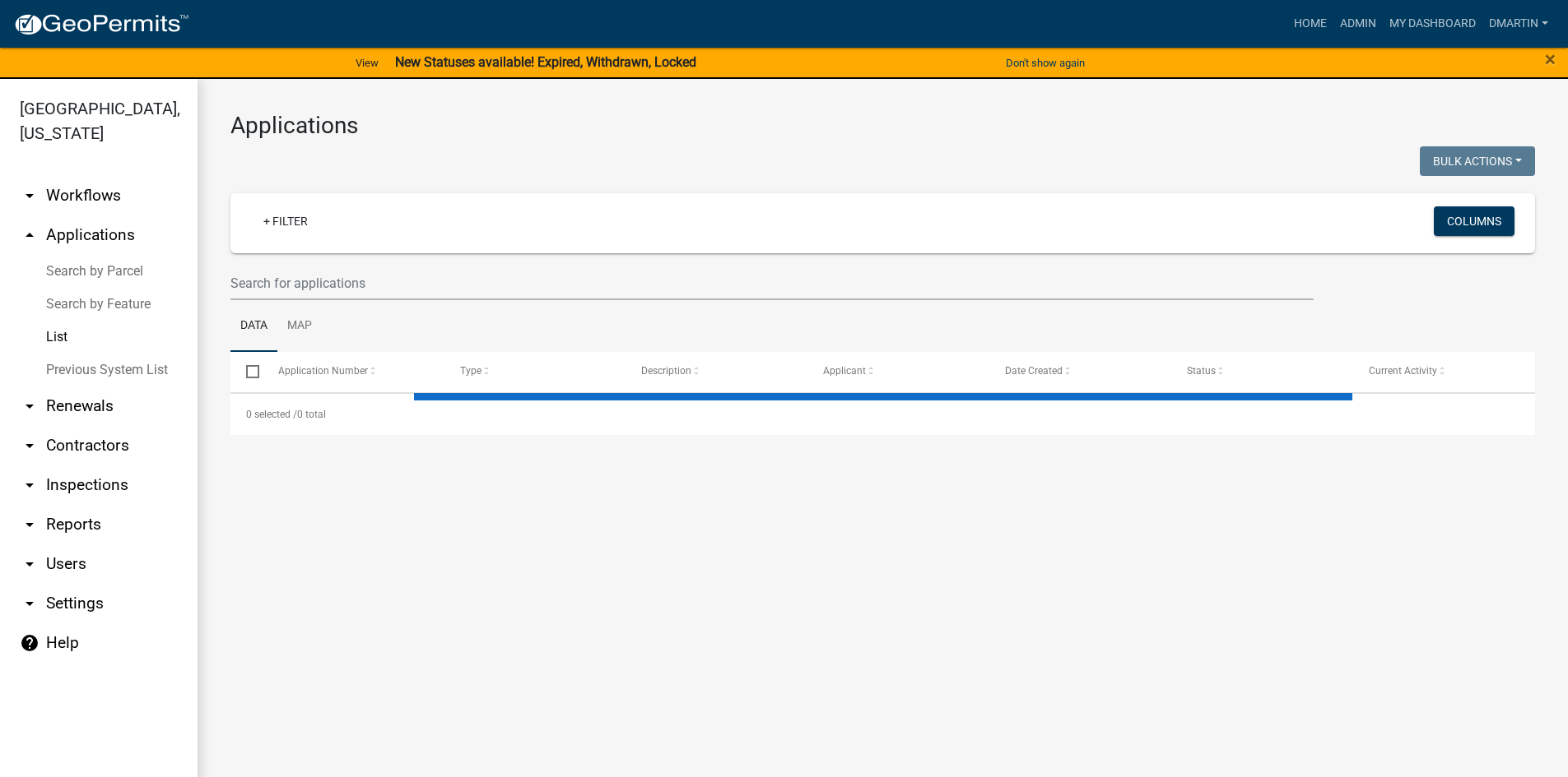
select select "3: 100"
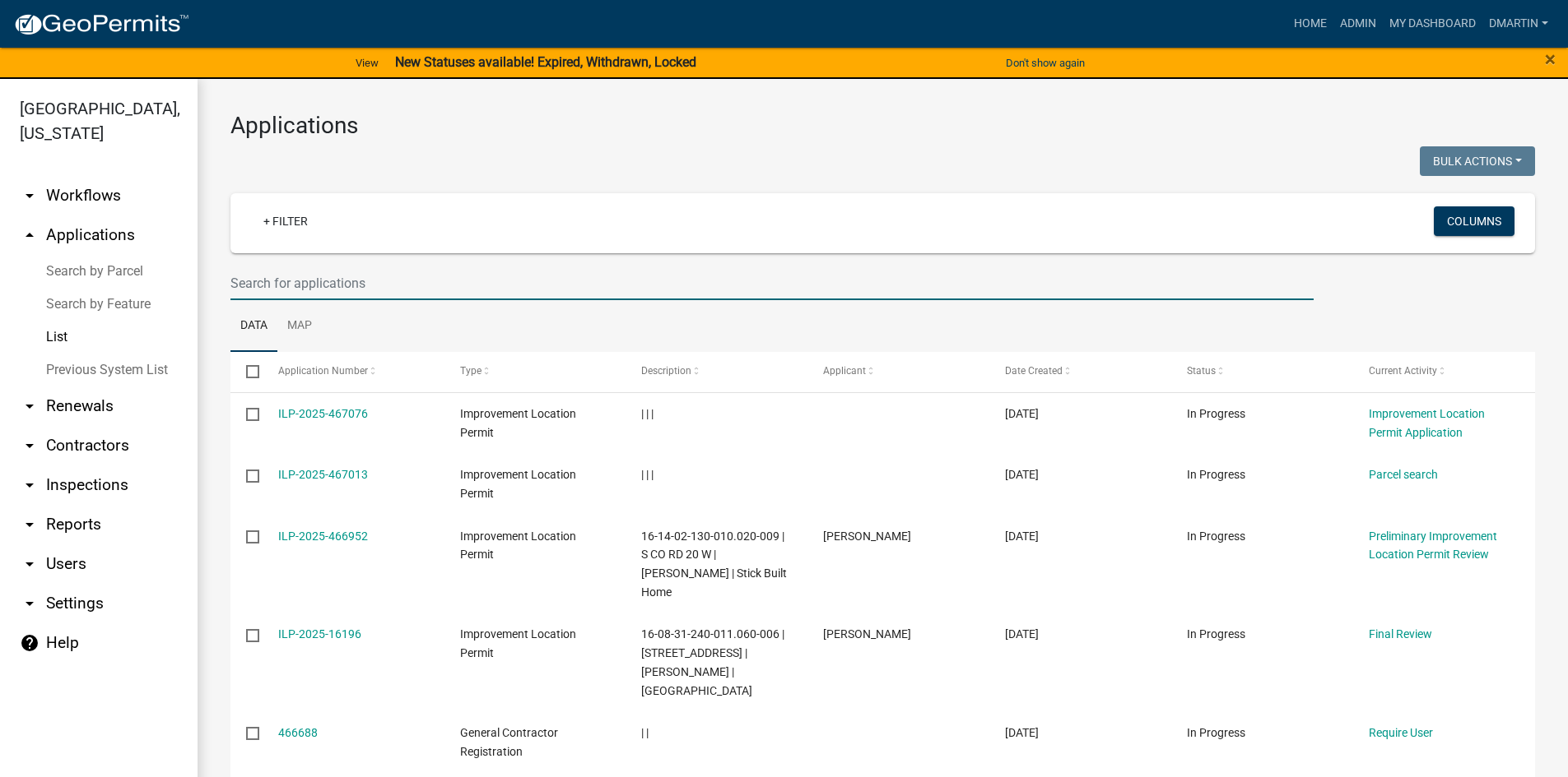
click at [309, 286] on input "text" at bounding box center [771, 283] width 1083 height 34
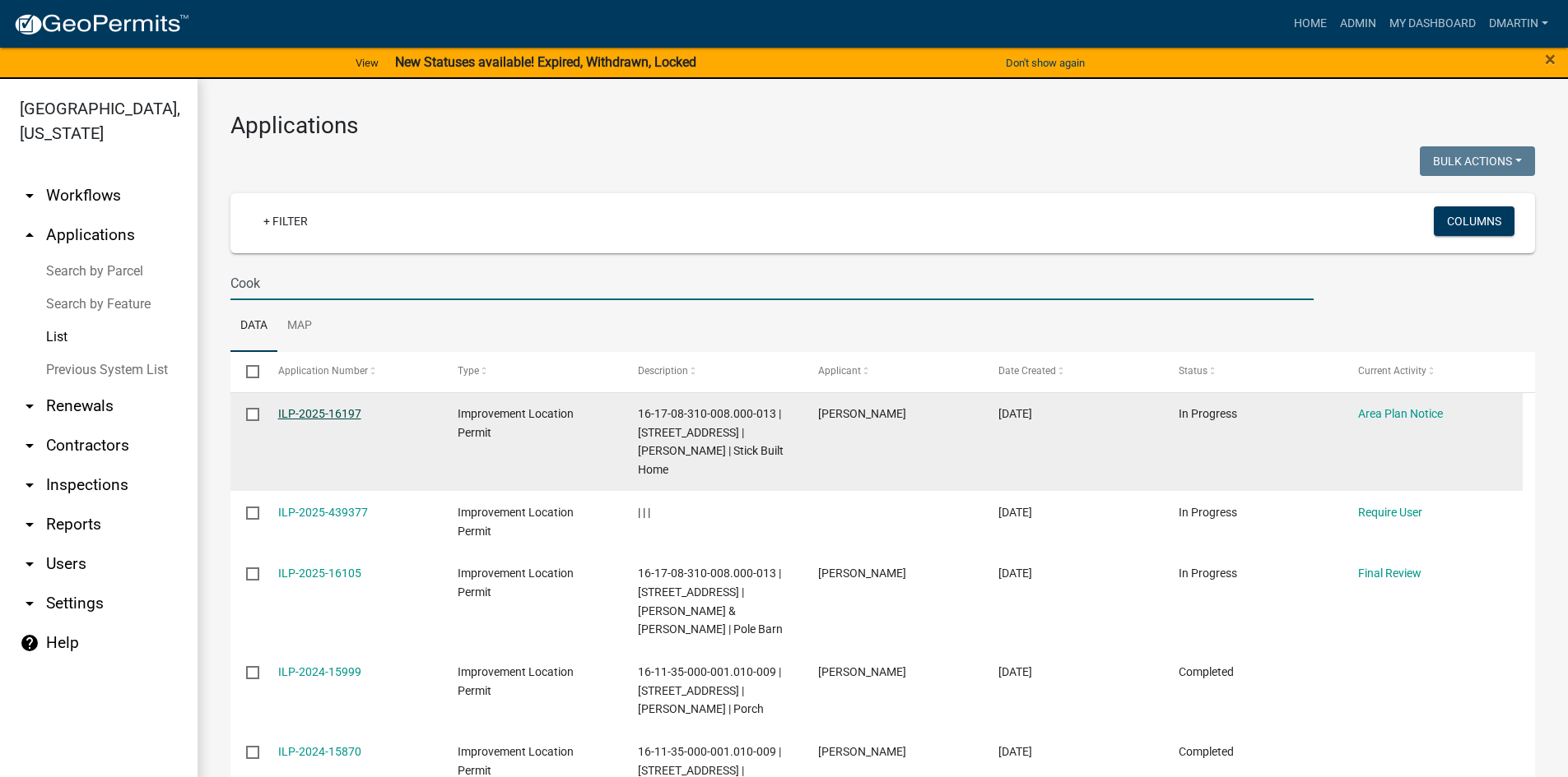
type input "Cook"
click at [339, 412] on link "ILP-2025-16197" at bounding box center [320, 413] width 83 height 13
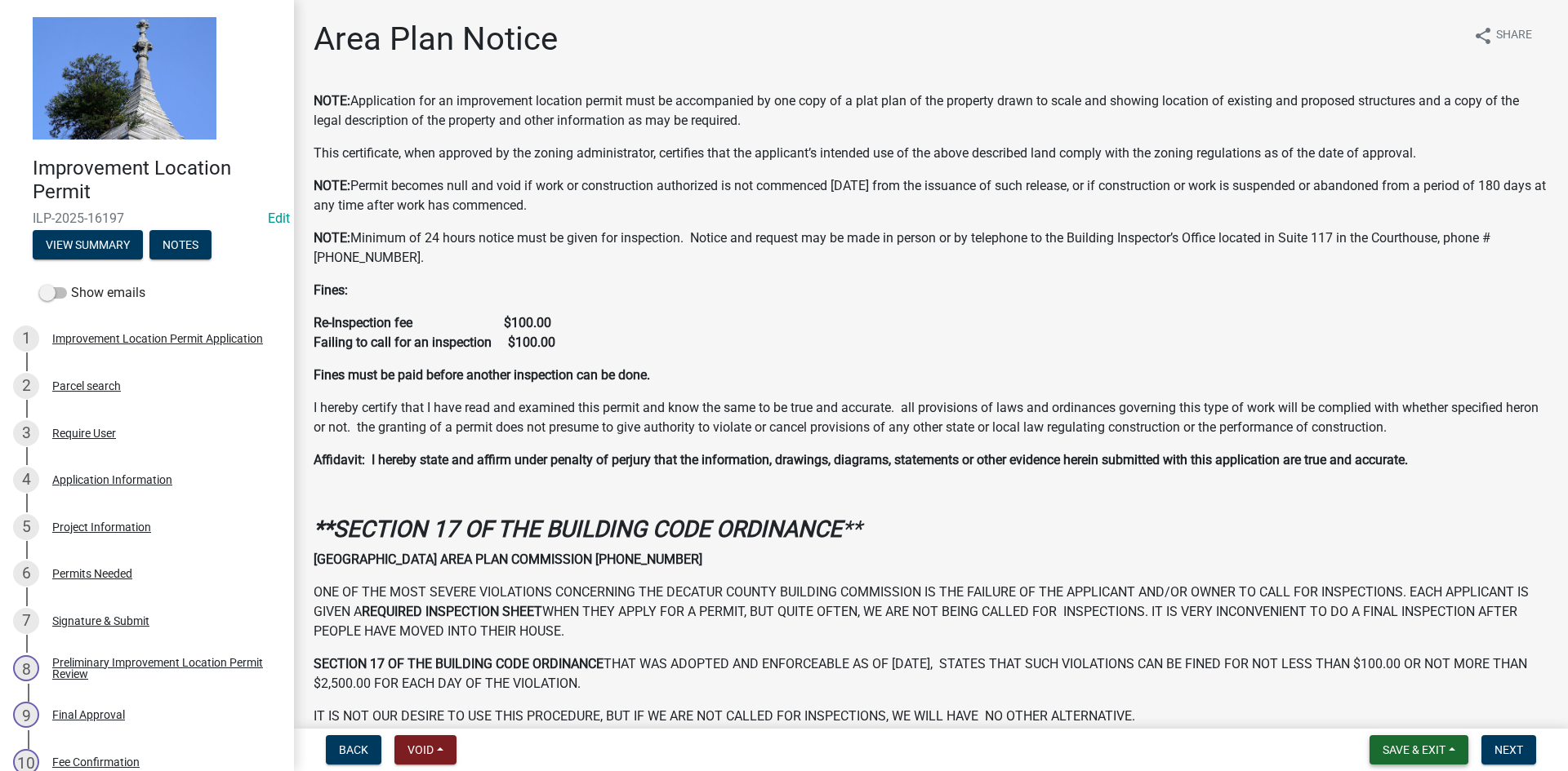
click at [1437, 746] on span "Save & Exit" at bounding box center [1414, 750] width 63 height 13
click at [1420, 707] on button "Save & Exit" at bounding box center [1403, 708] width 131 height 40
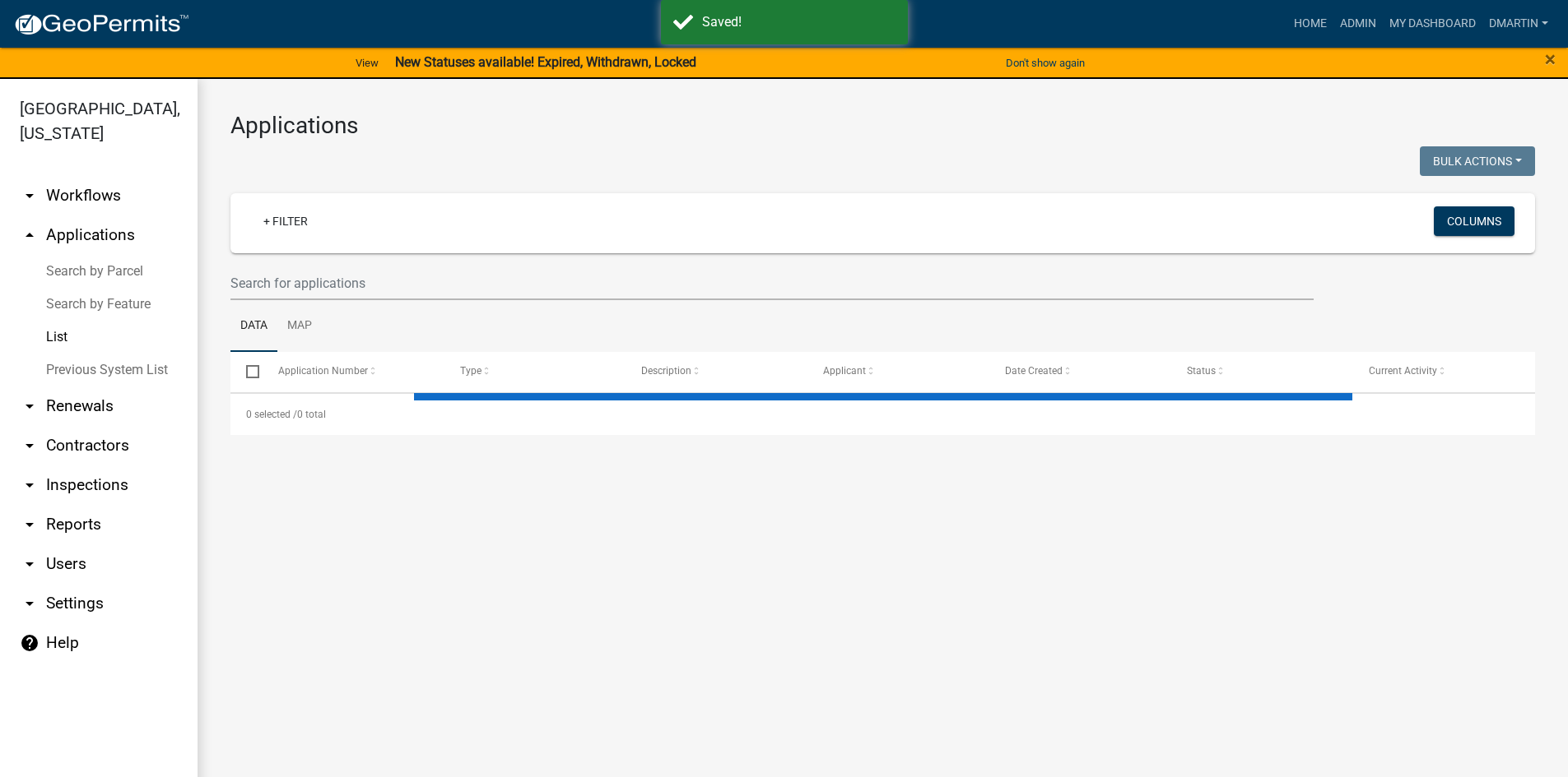
select select "3: 100"
